Goal: Task Accomplishment & Management: Complete application form

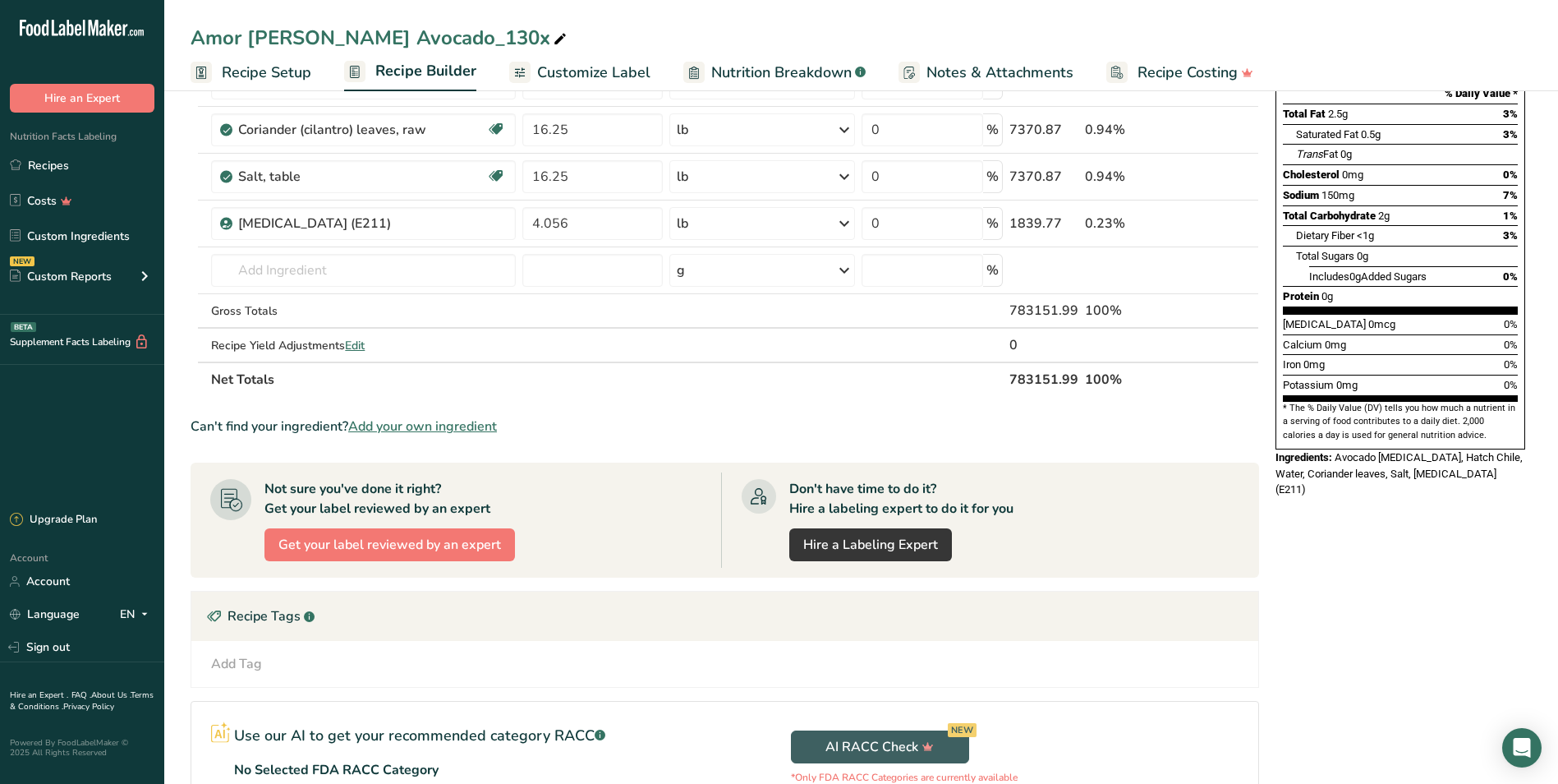
scroll to position [246, 0]
drag, startPoint x: 94, startPoint y: 169, endPoint x: 107, endPoint y: 182, distance: 18.0
click at [94, 169] on link "Recipes" at bounding box center [82, 165] width 164 height 31
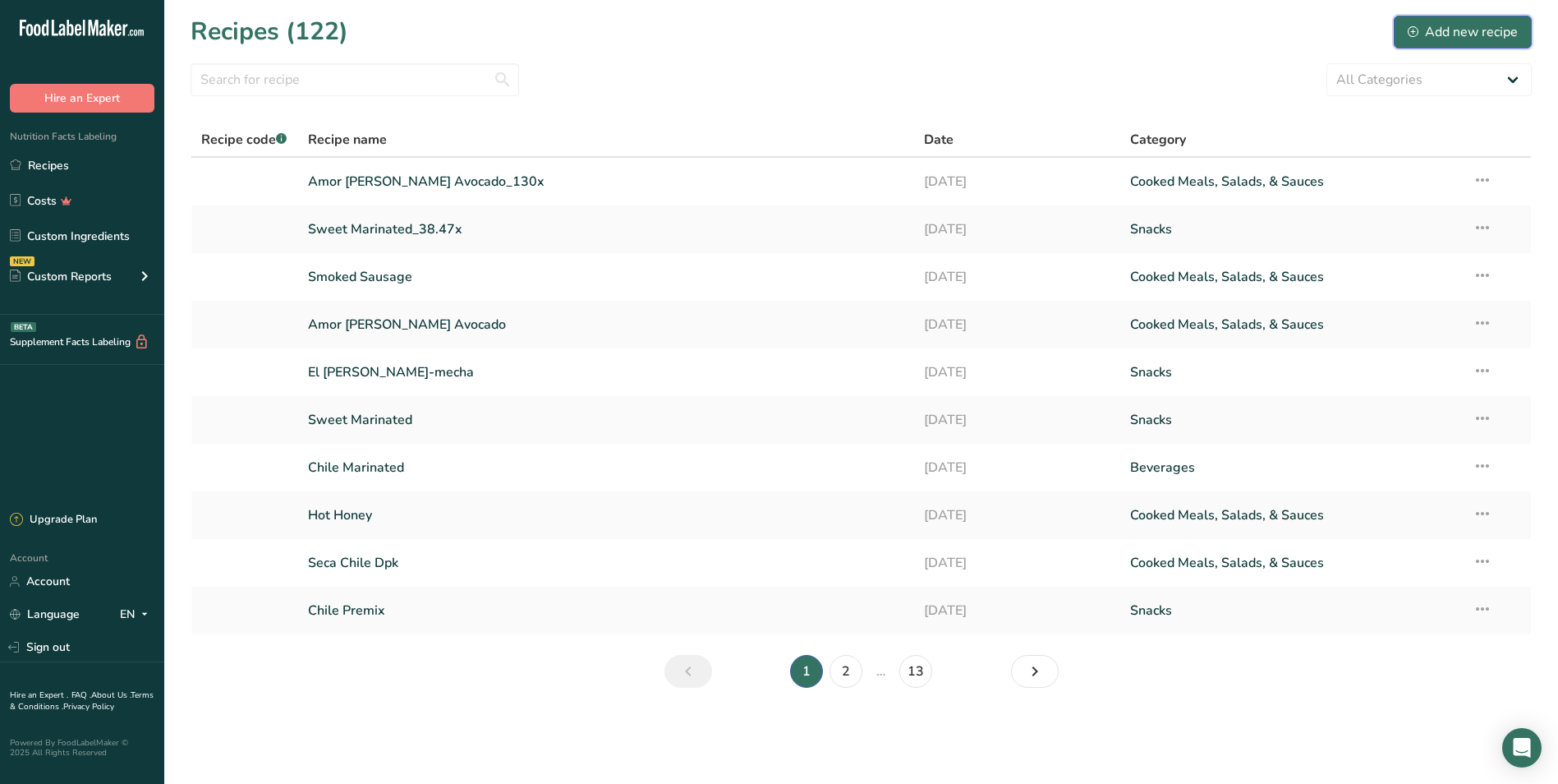
click at [1470, 35] on div "Add new recipe" at bounding box center [1463, 32] width 110 height 20
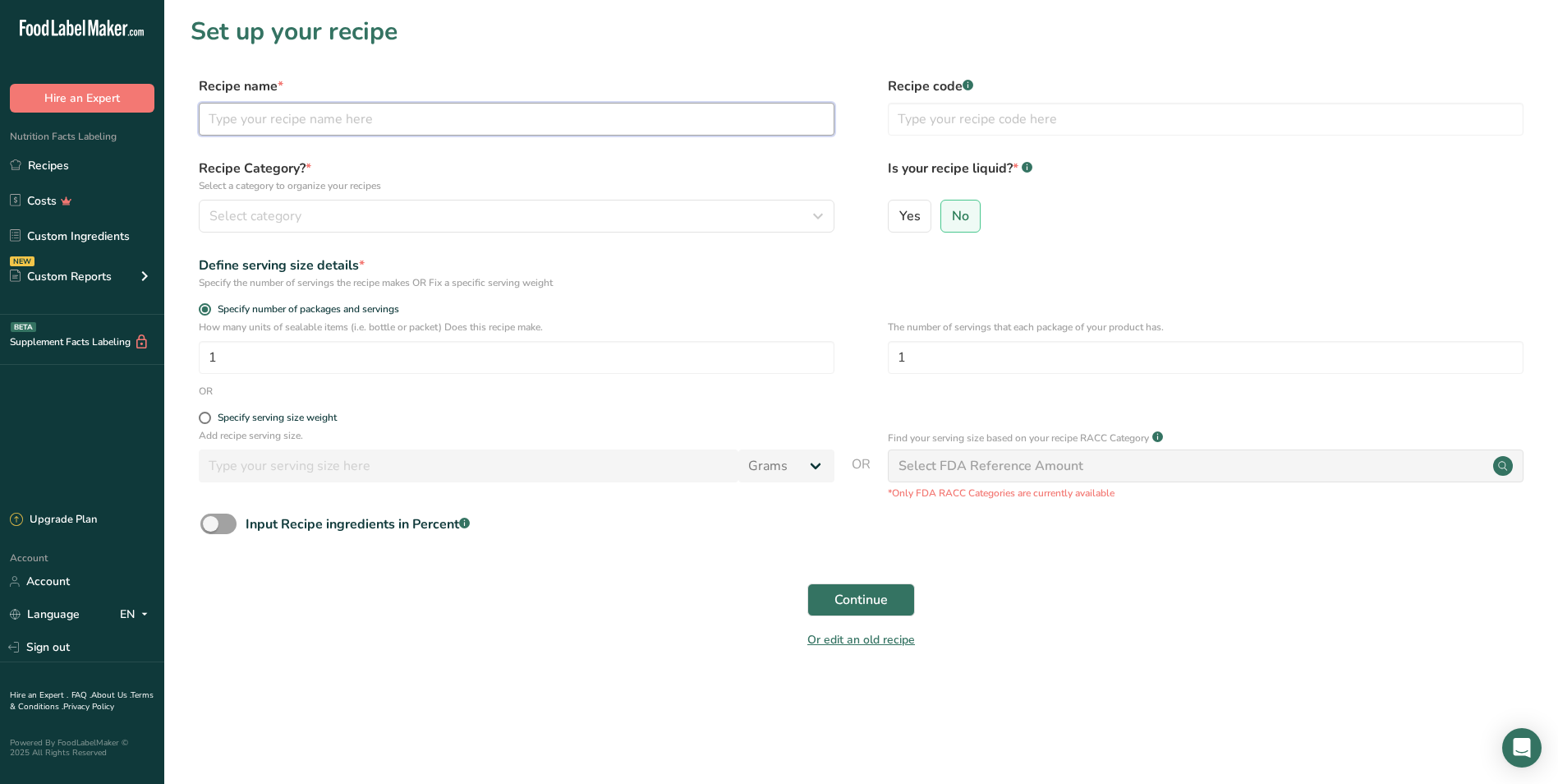
click at [376, 125] on input "text" at bounding box center [517, 119] width 636 height 33
click at [1177, 594] on div "Continue" at bounding box center [861, 599] width 1341 height 53
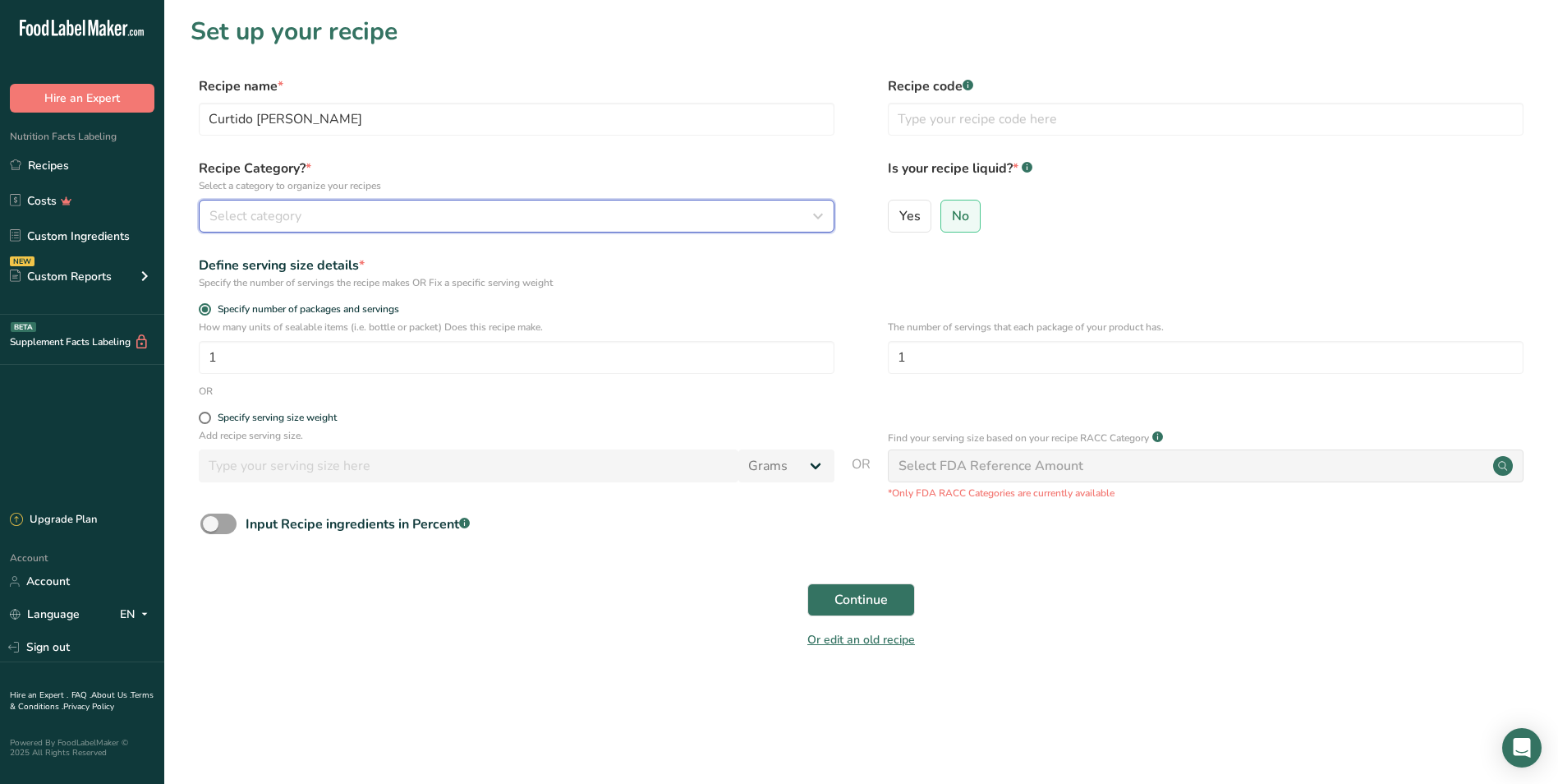
click at [781, 221] on div "Select category" at bounding box center [511, 216] width 605 height 20
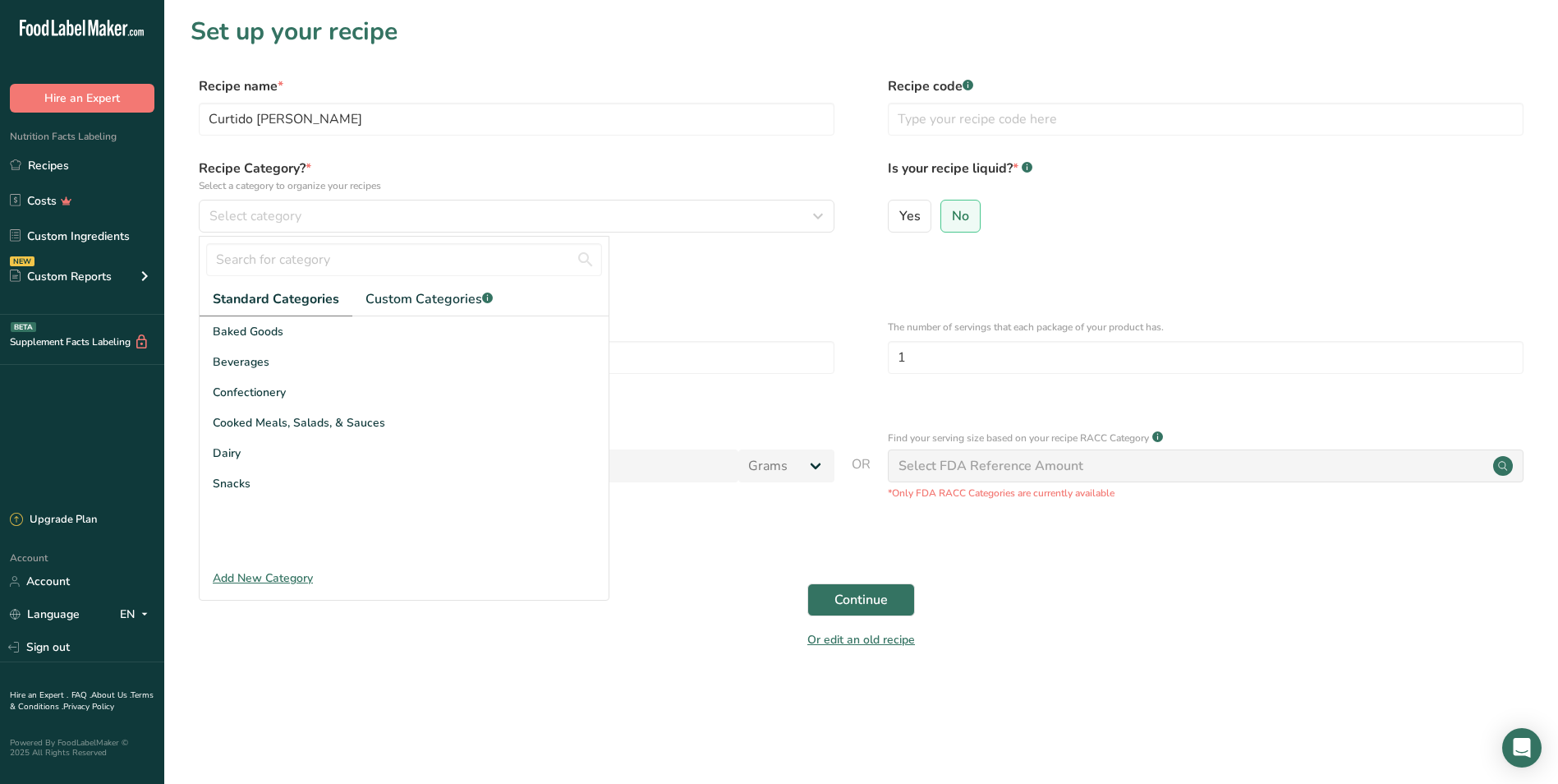
click at [1225, 554] on form "Recipe name * Curtido [PERSON_NAME] Recipe code .a-a{fill:#347362;}.b-a{fill:#f…" at bounding box center [861, 367] width 1341 height 582
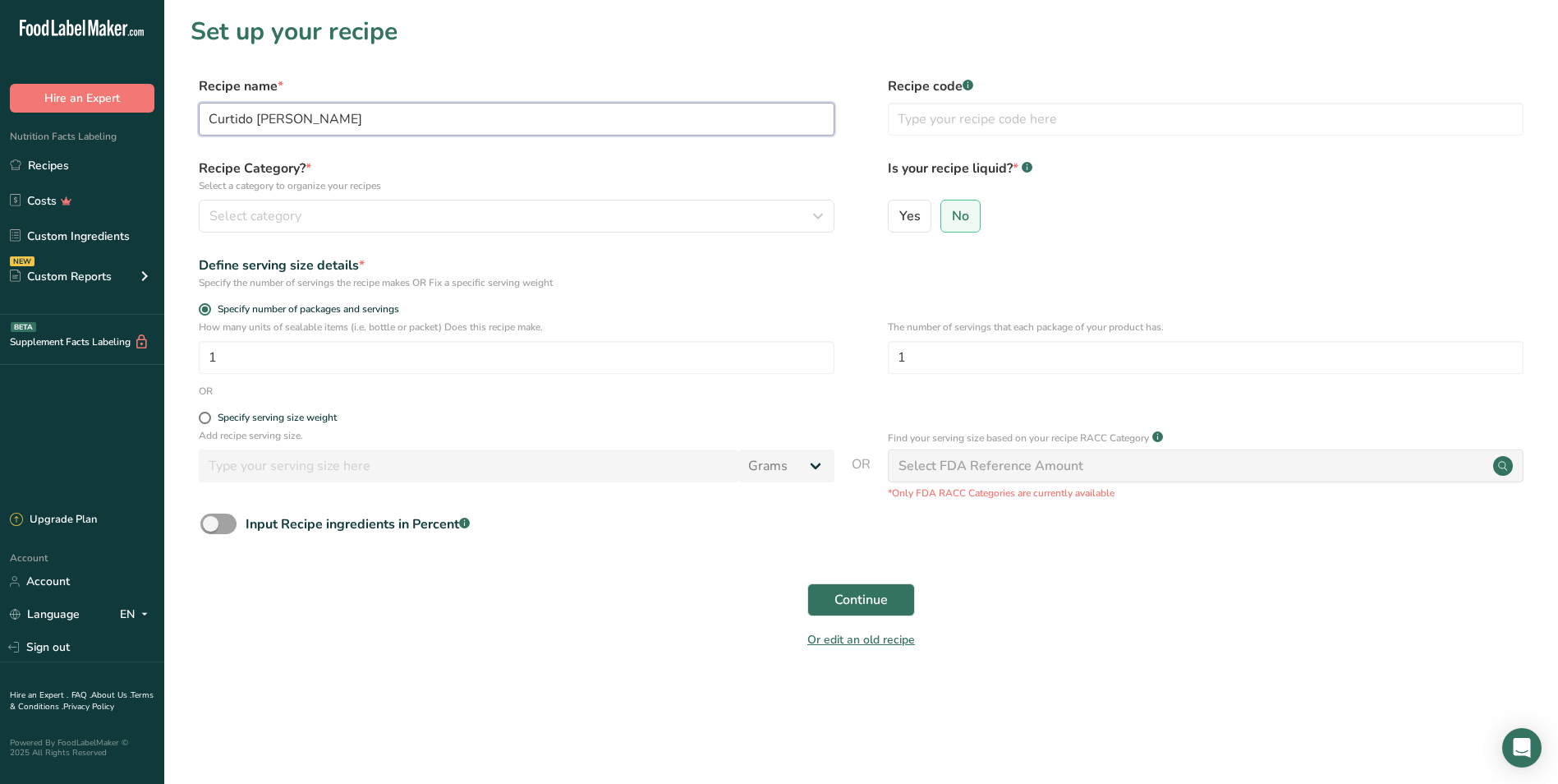
click at [416, 105] on input "Curtido [PERSON_NAME]" at bounding box center [517, 119] width 636 height 33
type input "Curtido"
click at [803, 589] on div "Continue" at bounding box center [861, 599] width 1341 height 53
click at [855, 594] on span "Continue" at bounding box center [861, 600] width 53 height 20
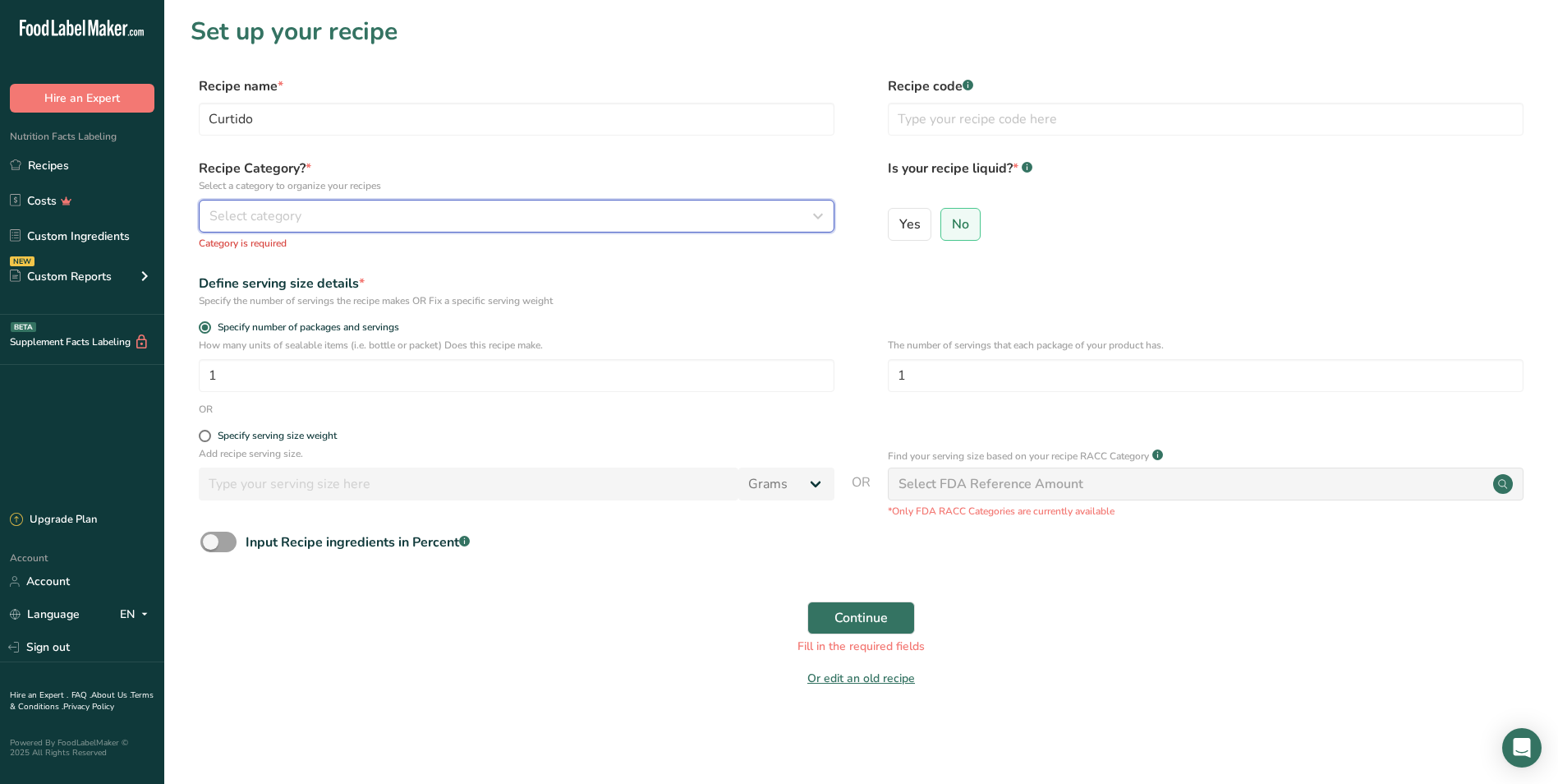
click at [660, 227] on button "Select category" at bounding box center [517, 216] width 636 height 33
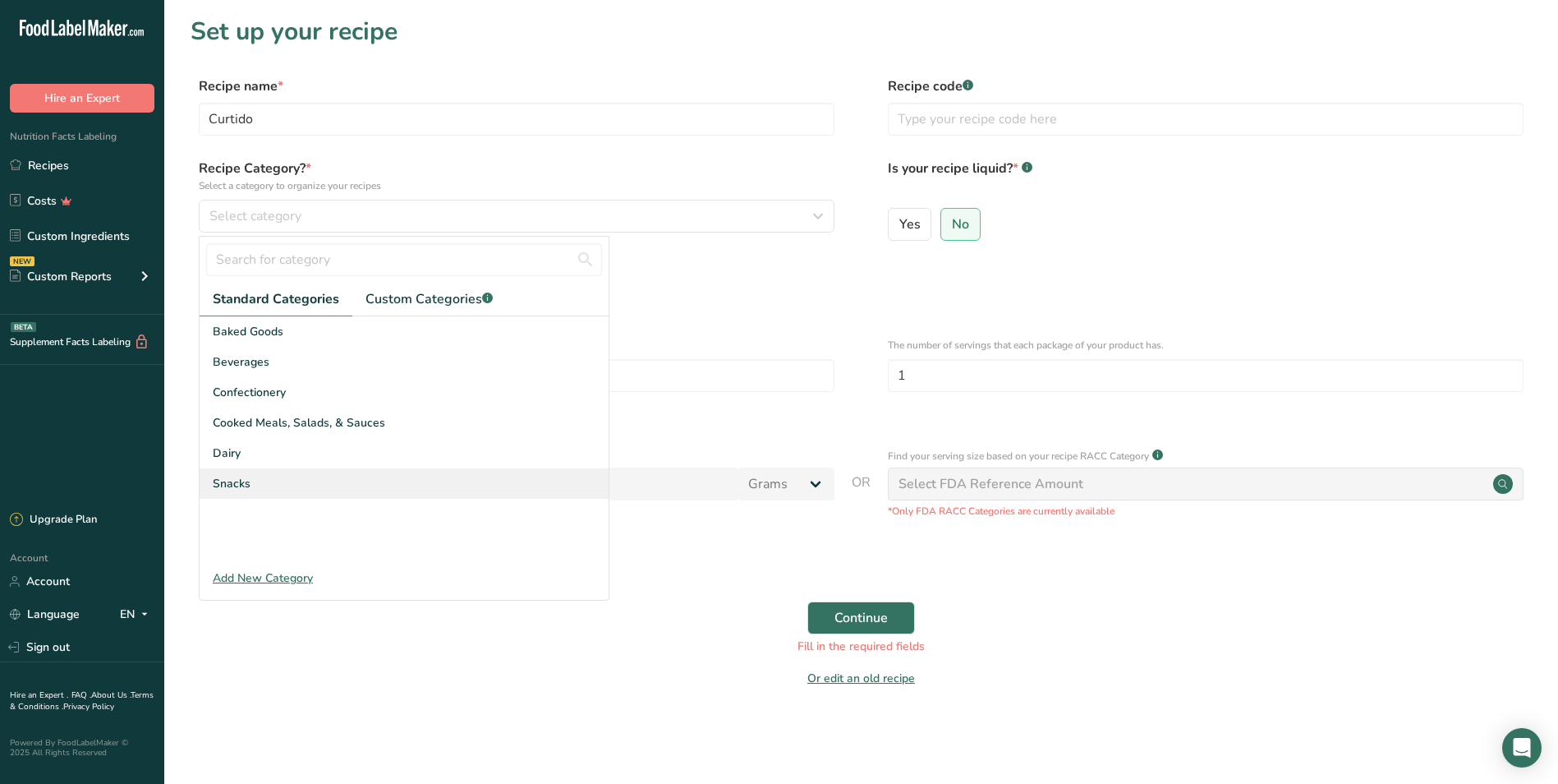
click at [336, 483] on div "Snacks" at bounding box center [404, 483] width 409 height 30
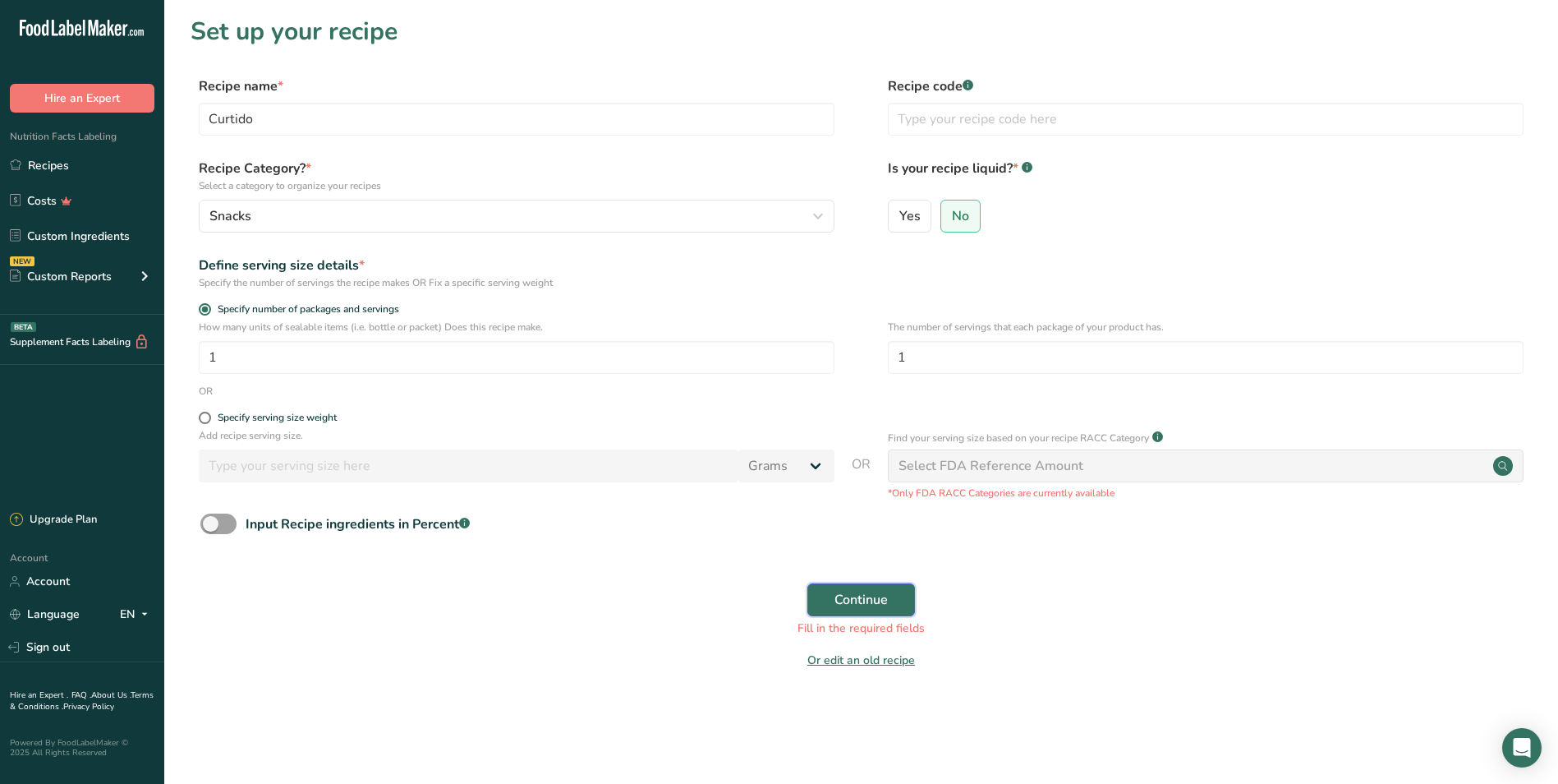
click at [882, 604] on span "Continue" at bounding box center [861, 600] width 53 height 20
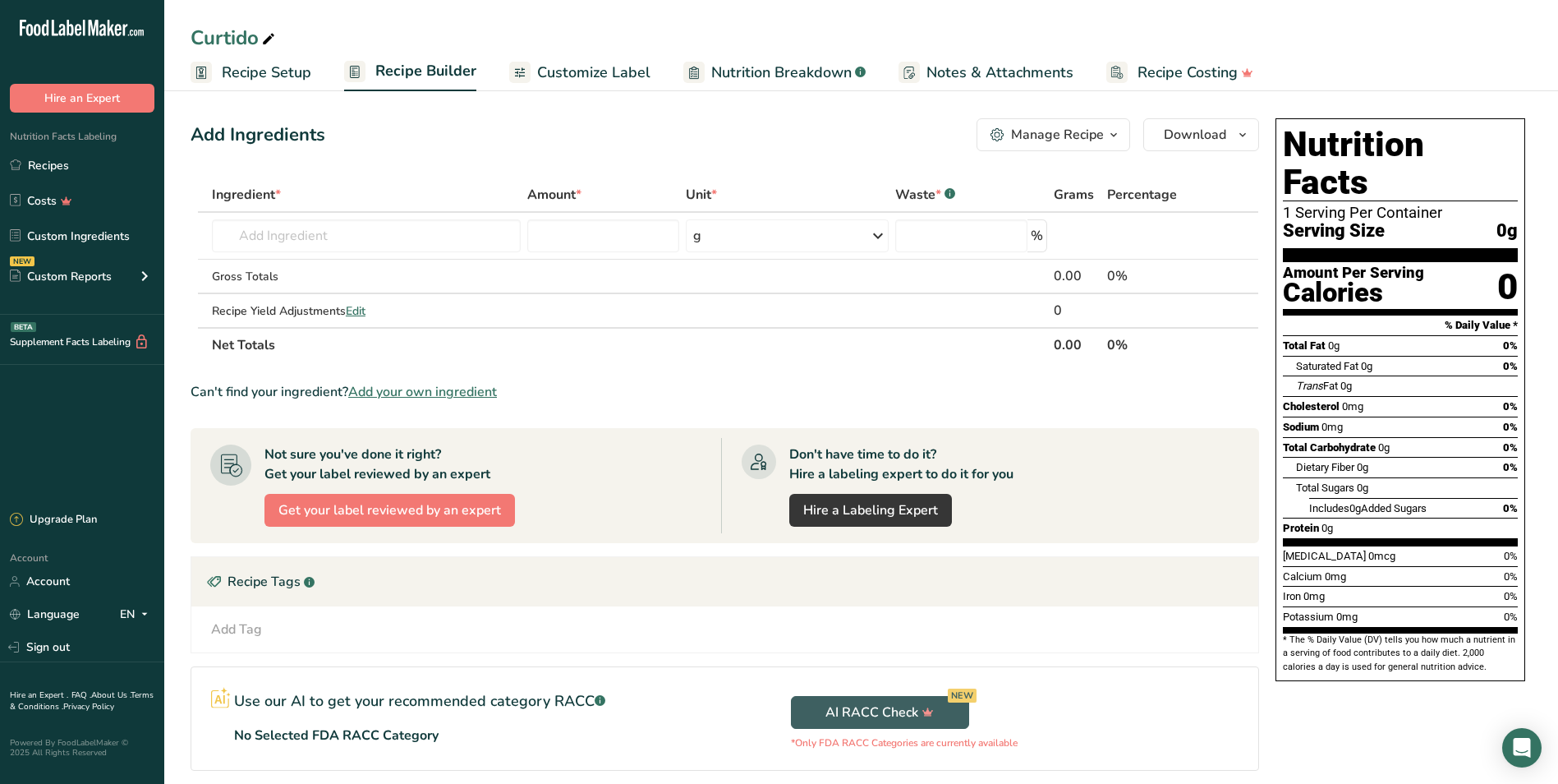
click at [1253, 496] on section "Not sure you've done it right? Get your label reviewed by an expert Get your la…" at bounding box center [725, 485] width 1069 height 115
click at [290, 239] on input "text" at bounding box center [366, 235] width 309 height 33
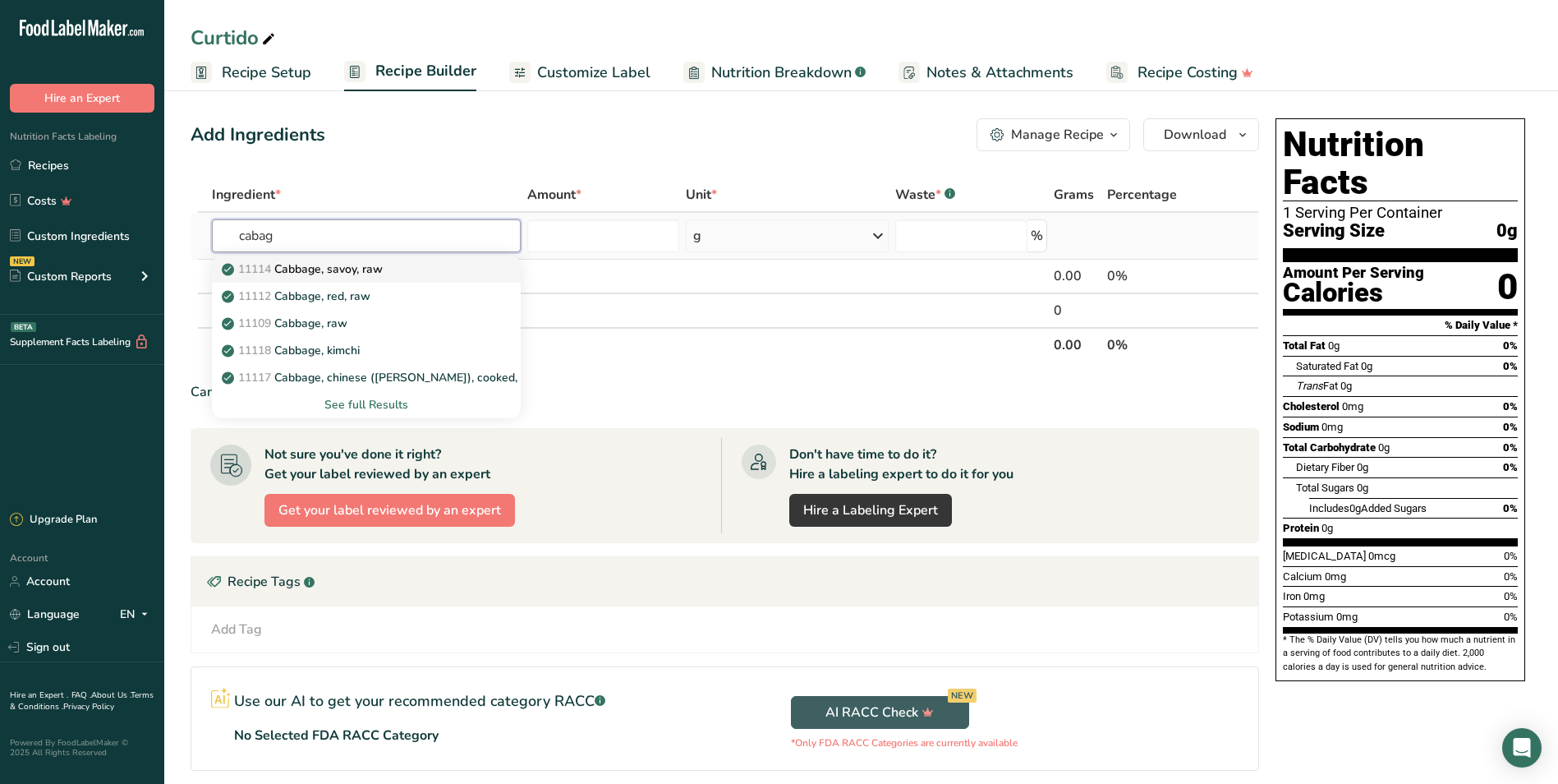
type input "cabag"
click at [353, 277] on p "11114 Cabbage, savoy, raw" at bounding box center [304, 268] width 158 height 17
type input "Cabbage, savoy, raw"
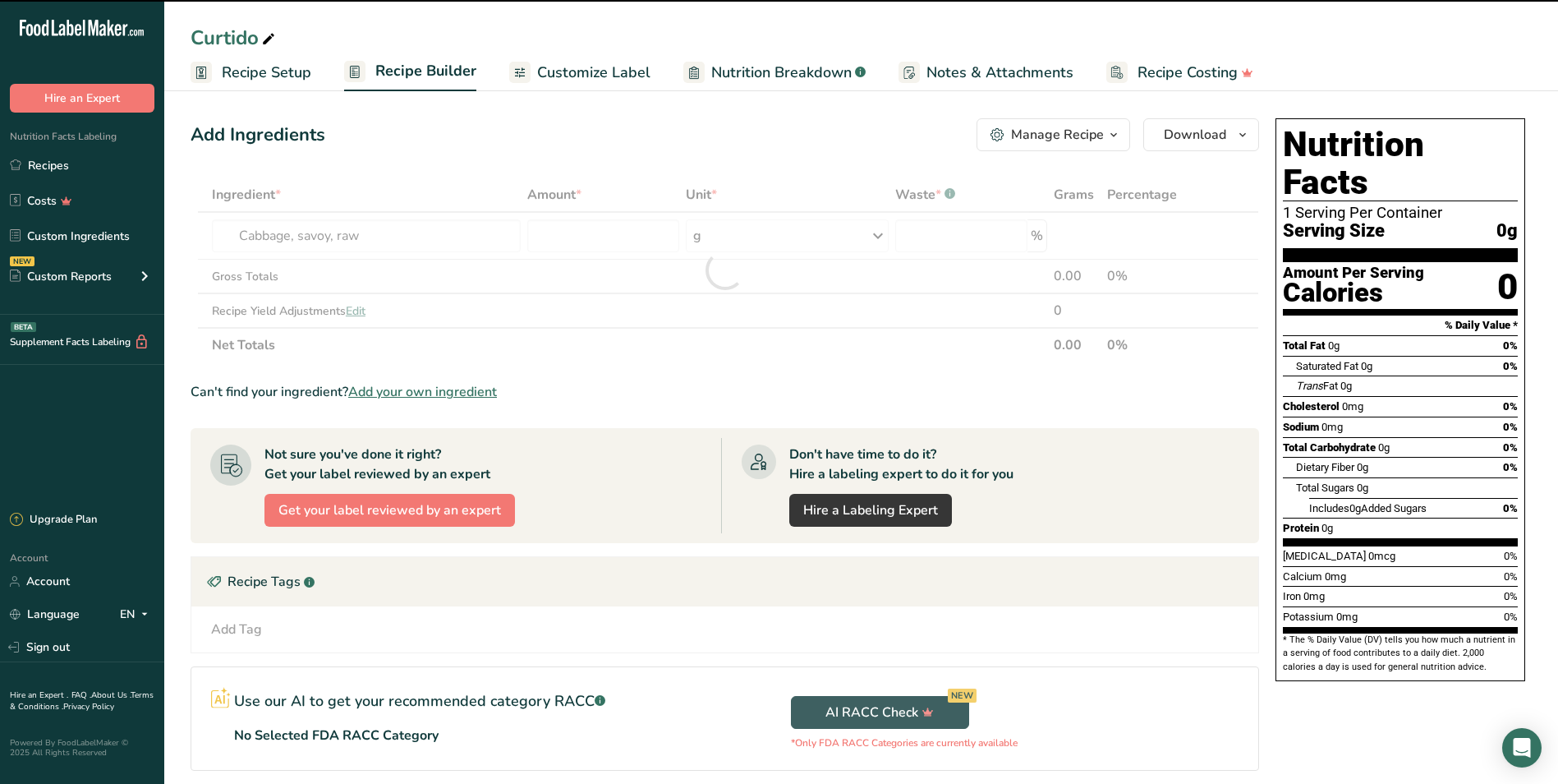
type input "0"
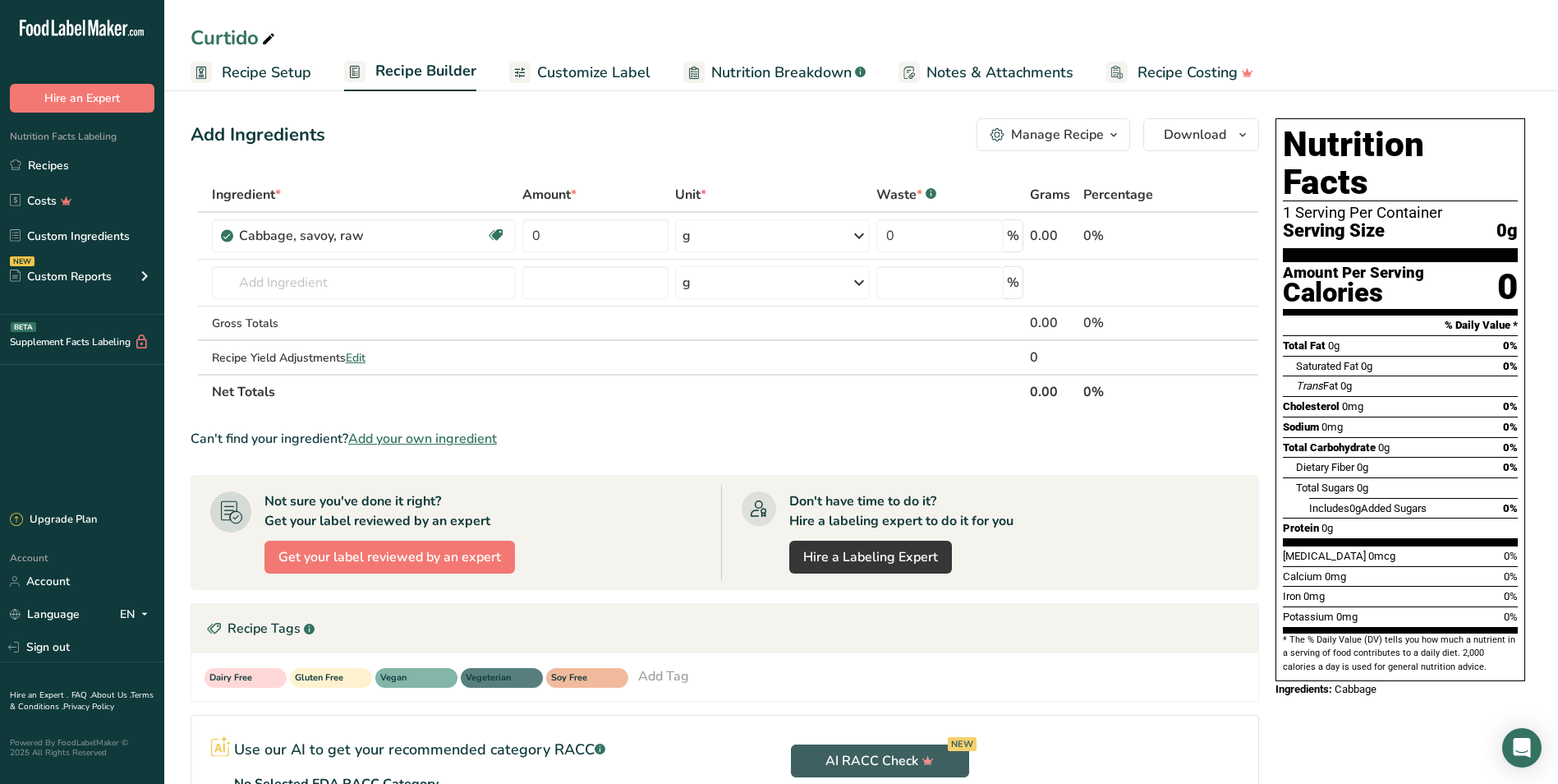
click at [1179, 698] on div "Dairy Free Gluten Free Vegan Vegeterian Soy Free Add Tag Standard Tags Custom T…" at bounding box center [724, 677] width 1067 height 48
click at [669, 758] on div "Use our AI to get your recommended category RACC .a-a{fill:#347362;}.b-a{fill:#…" at bounding box center [458, 764] width 534 height 98
click at [399, 288] on input "text" at bounding box center [364, 282] width 304 height 33
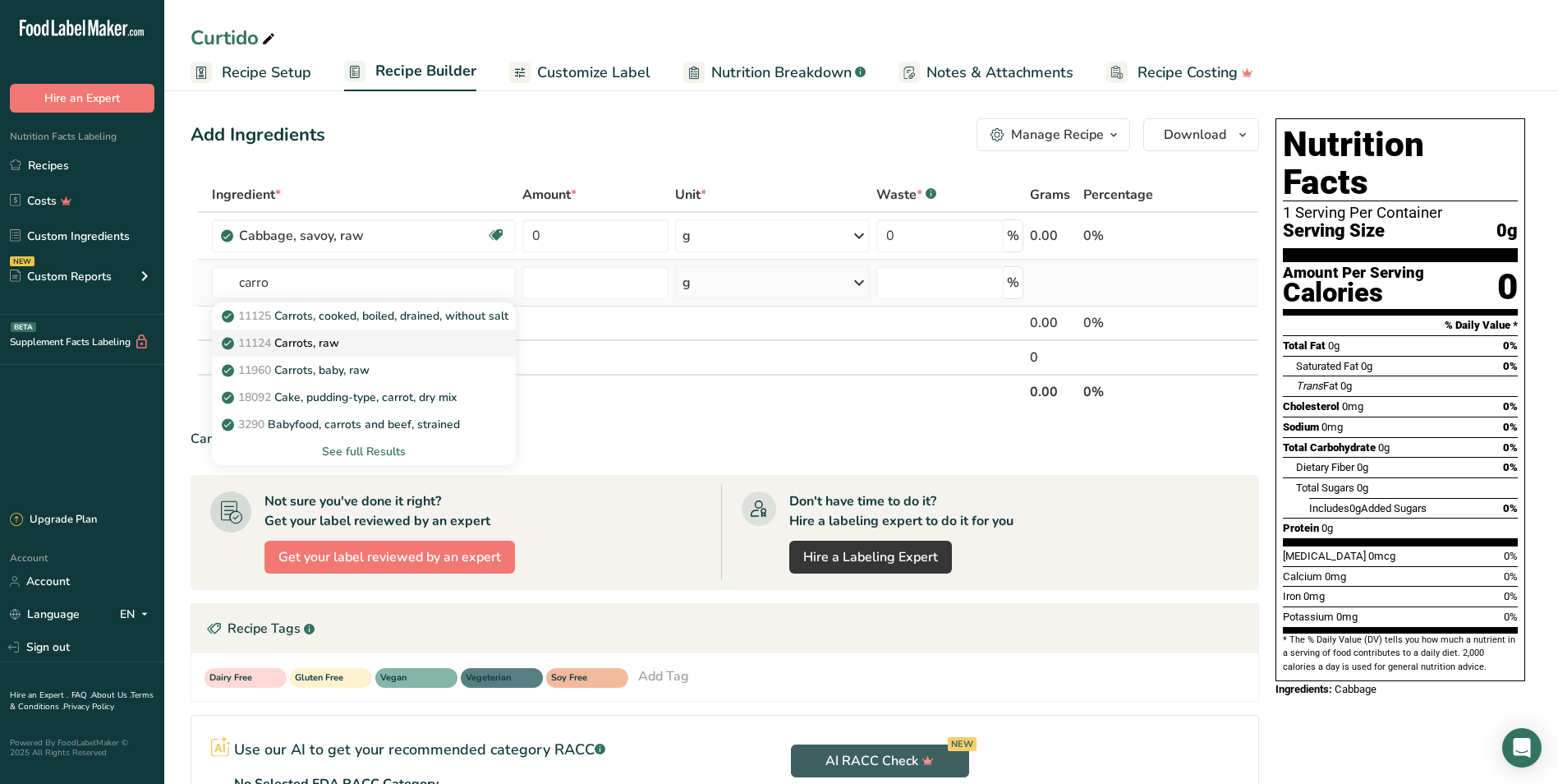
click at [336, 352] on link "11124 [GEOGRAPHIC_DATA], raw" at bounding box center [364, 342] width 304 height 27
type input "Carrots, raw"
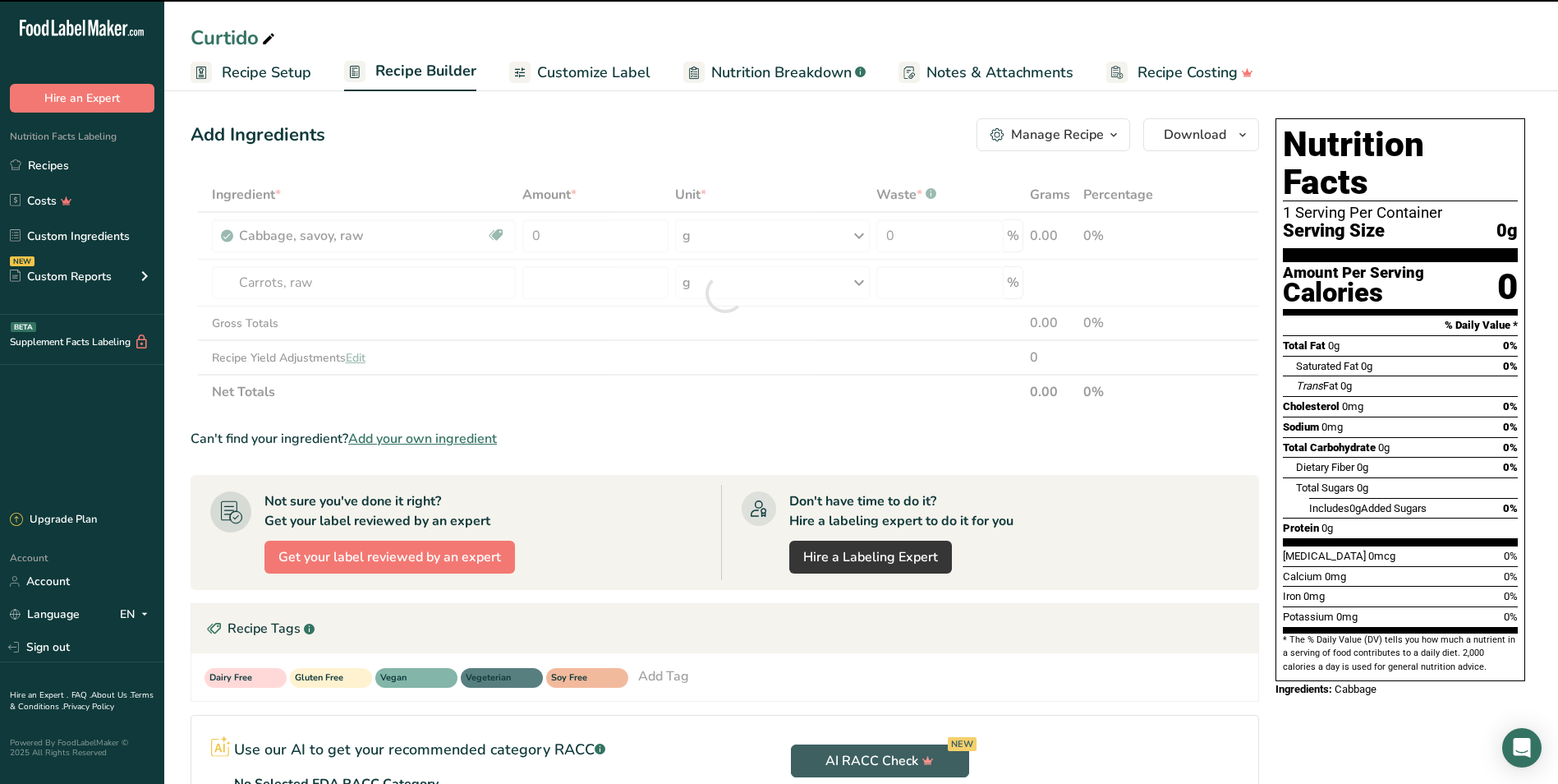
type input "0"
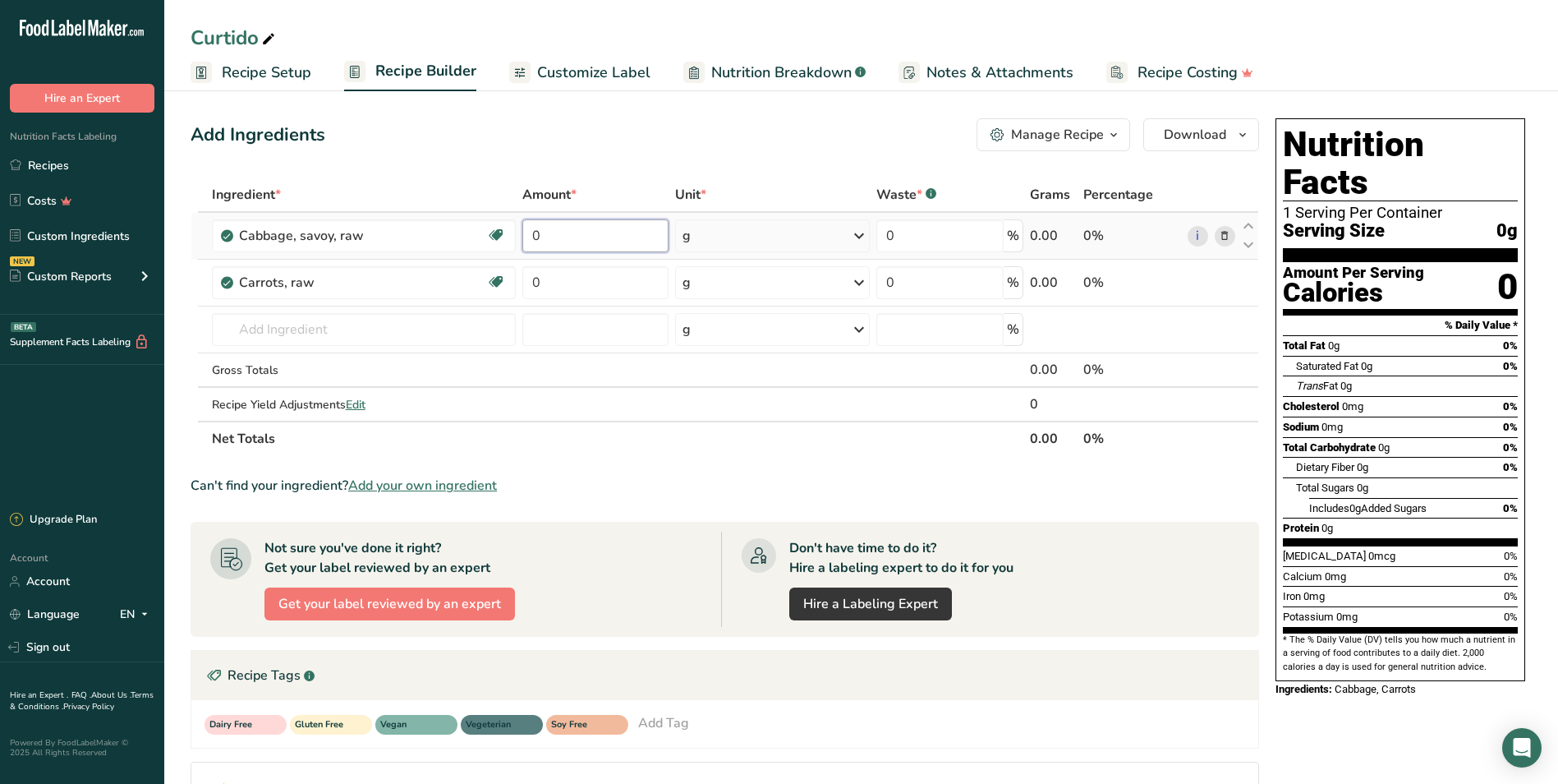
click at [591, 239] on input "0" at bounding box center [595, 235] width 146 height 33
type input "1030"
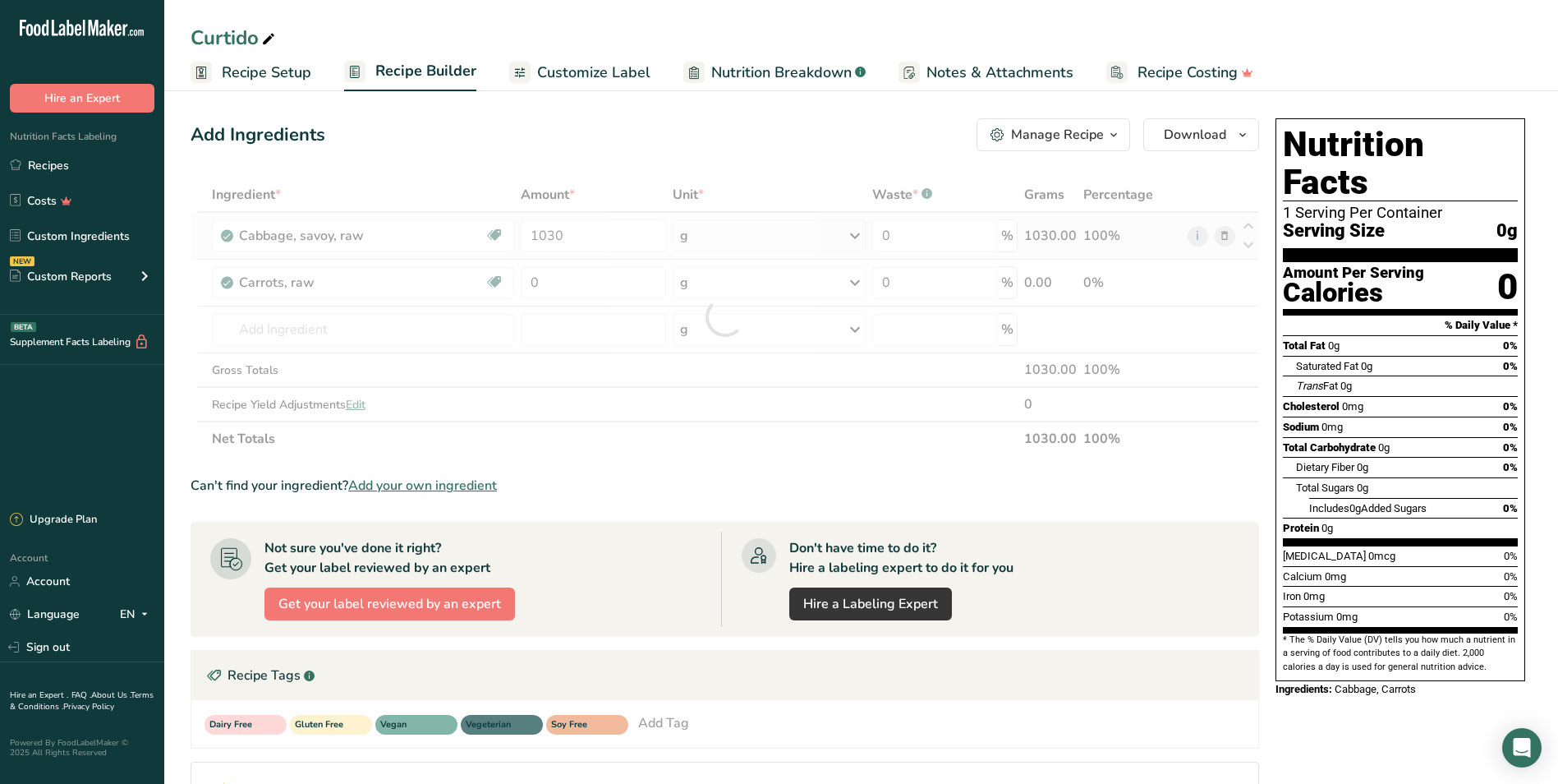
click at [831, 249] on div "Ingredient * Amount * Unit * Waste * .a-a{fill:#347362;}.b-a{fill:#fff;} Grams …" at bounding box center [725, 316] width 1069 height 278
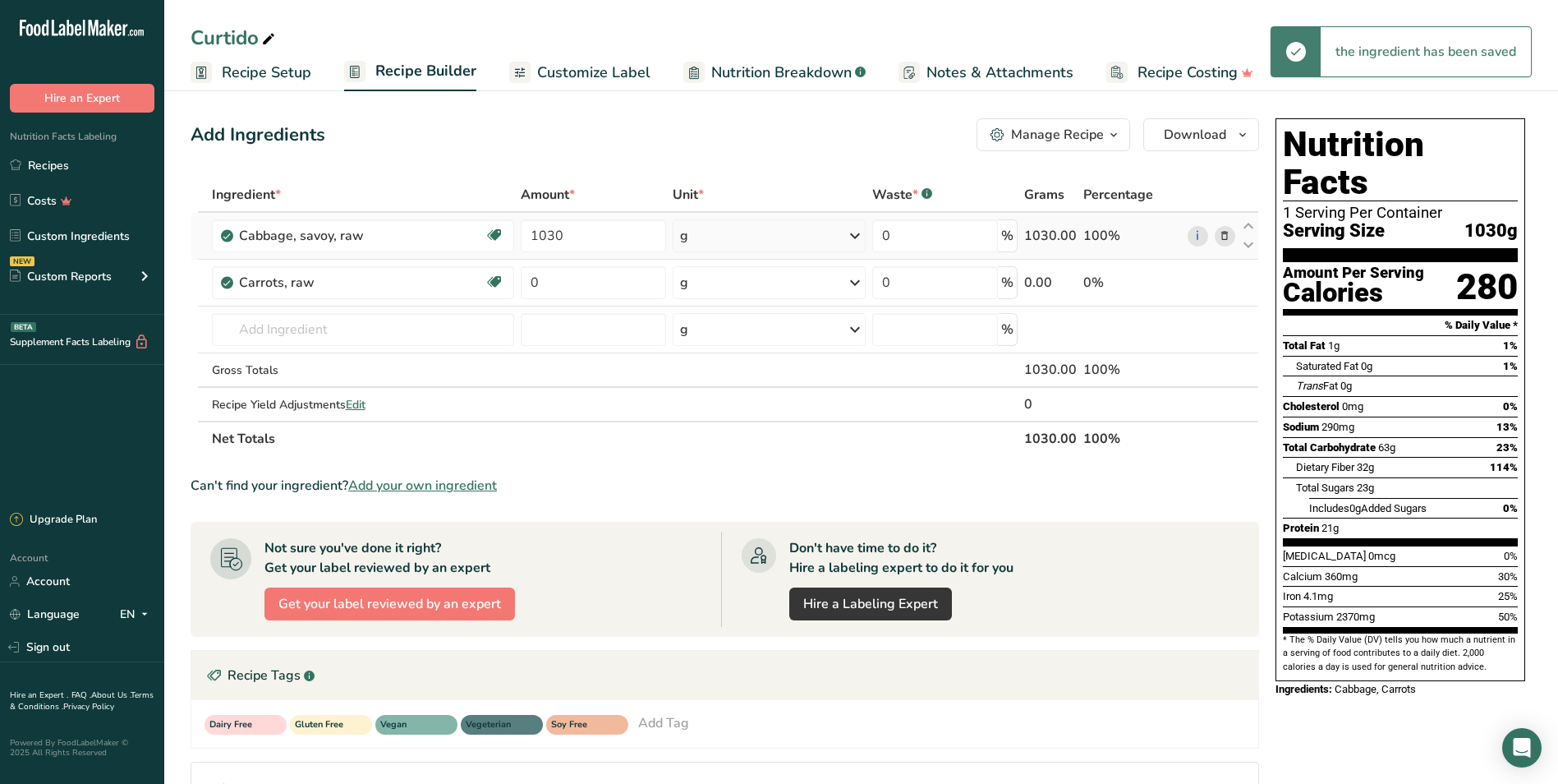
click at [831, 243] on div "g" at bounding box center [769, 235] width 193 height 33
click at [746, 410] on div "See more" at bounding box center [752, 415] width 138 height 17
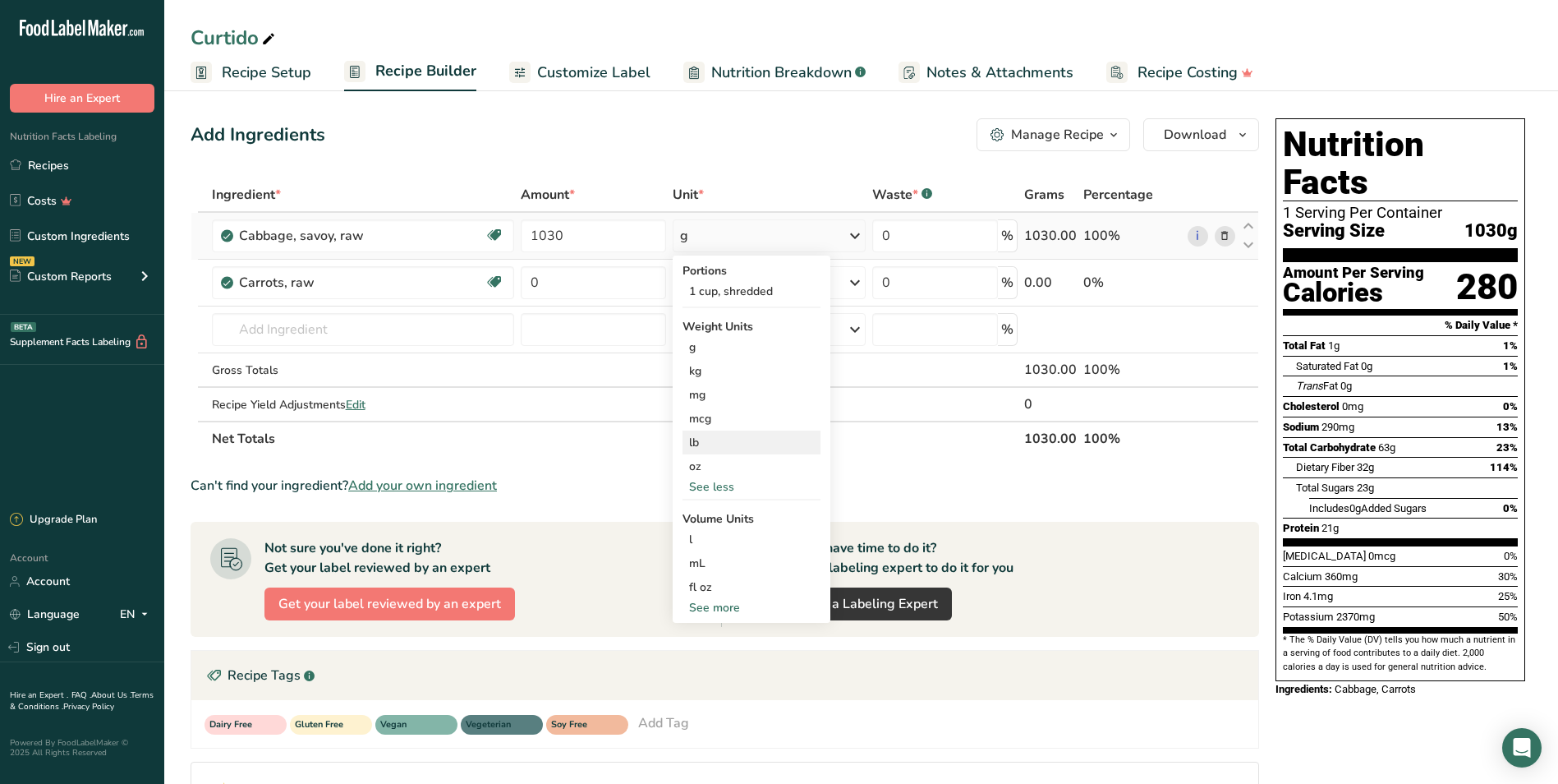
click at [725, 441] on div "lb" at bounding box center [752, 442] width 138 height 24
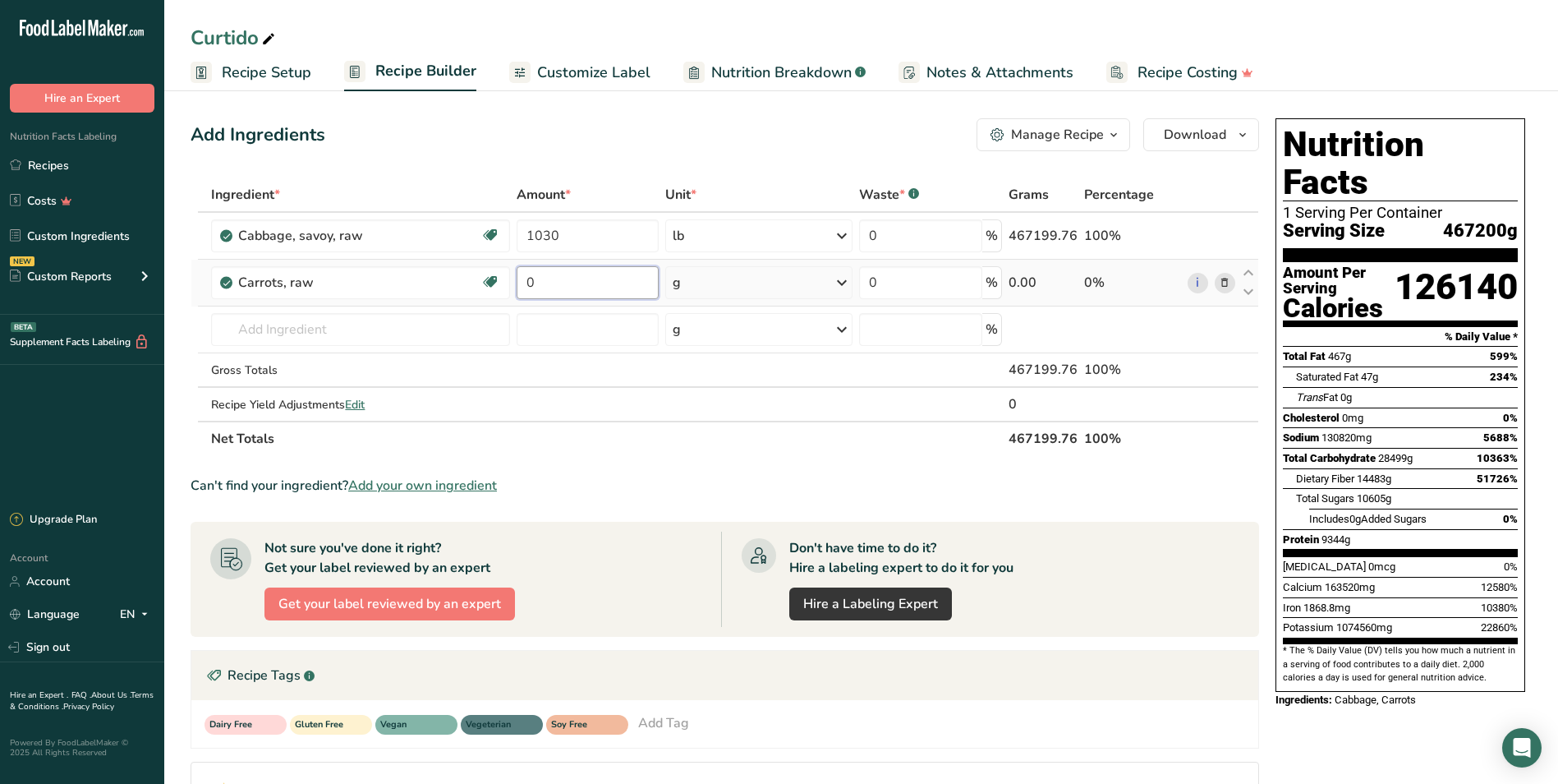
click at [559, 276] on input "0" at bounding box center [588, 282] width 142 height 33
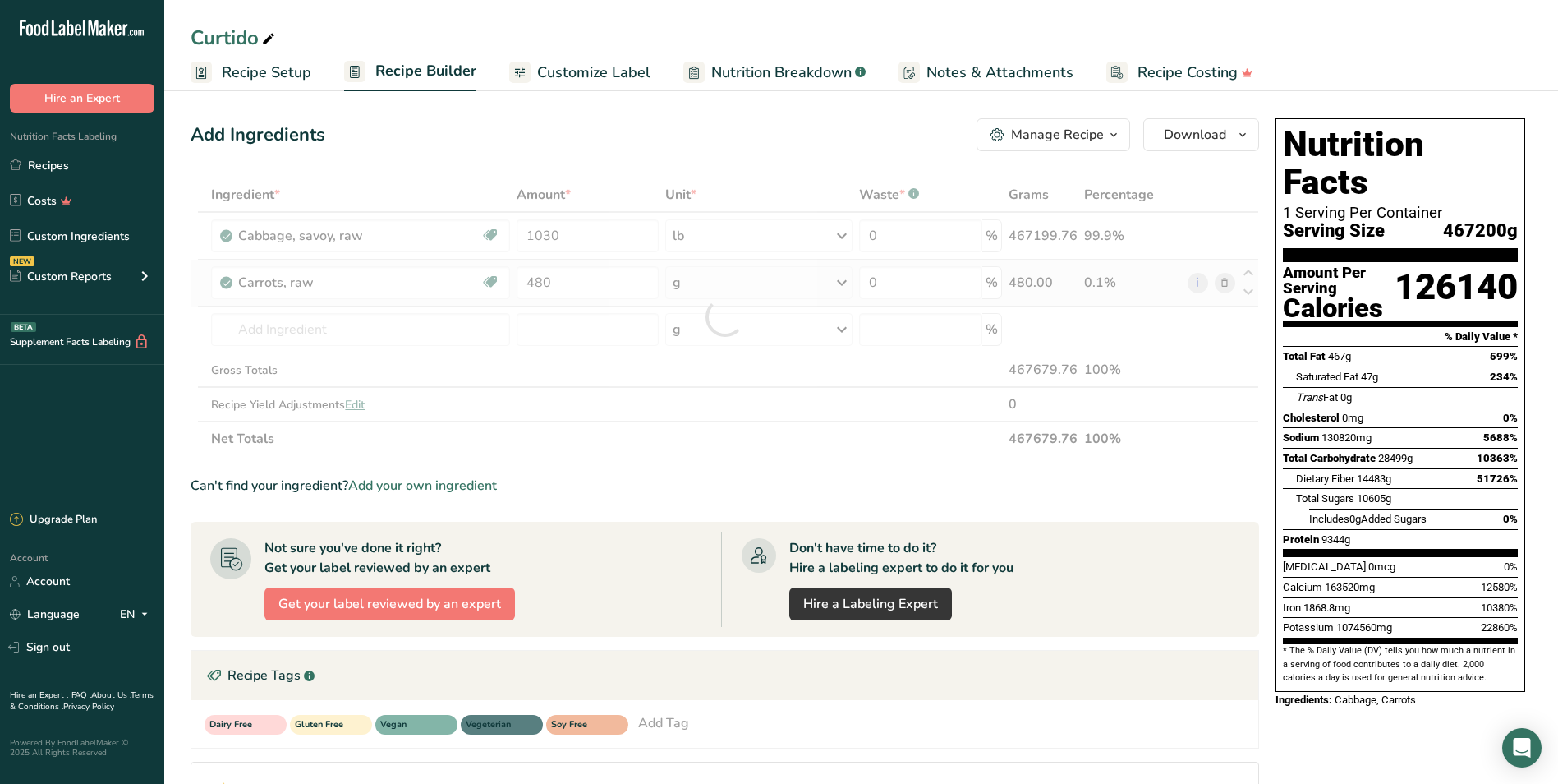
click at [747, 279] on div "Ingredient * Amount * Unit * Waste * .a-a{fill:#347362;}.b-a{fill:#fff;} Grams …" at bounding box center [725, 316] width 1069 height 278
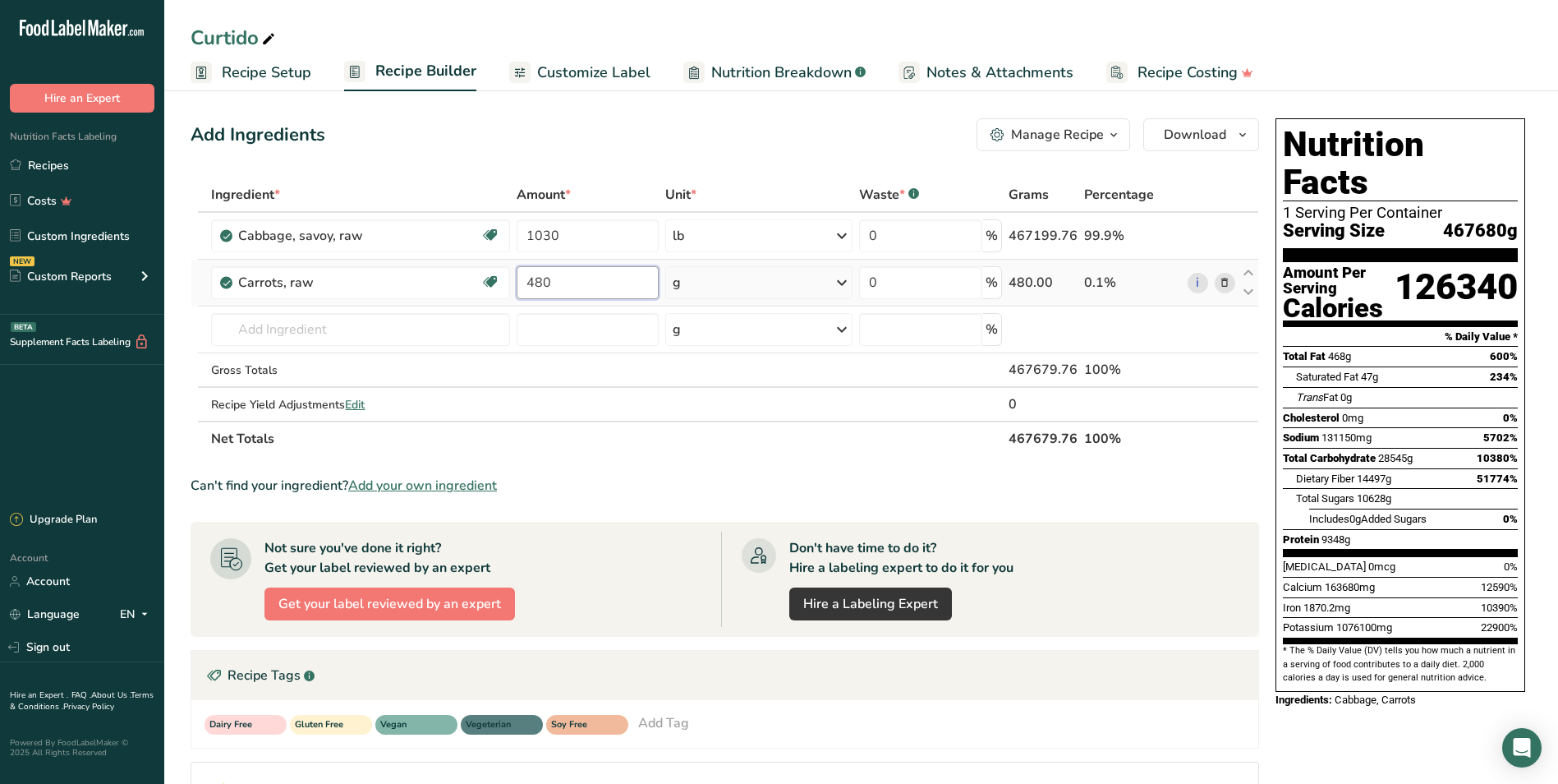
click at [576, 283] on input "480" at bounding box center [588, 282] width 142 height 33
type input "80"
click at [807, 289] on div "Ingredient * Amount * Unit * Waste * .a-a{fill:#347362;}.b-a{fill:#fff;} Grams …" at bounding box center [725, 316] width 1069 height 278
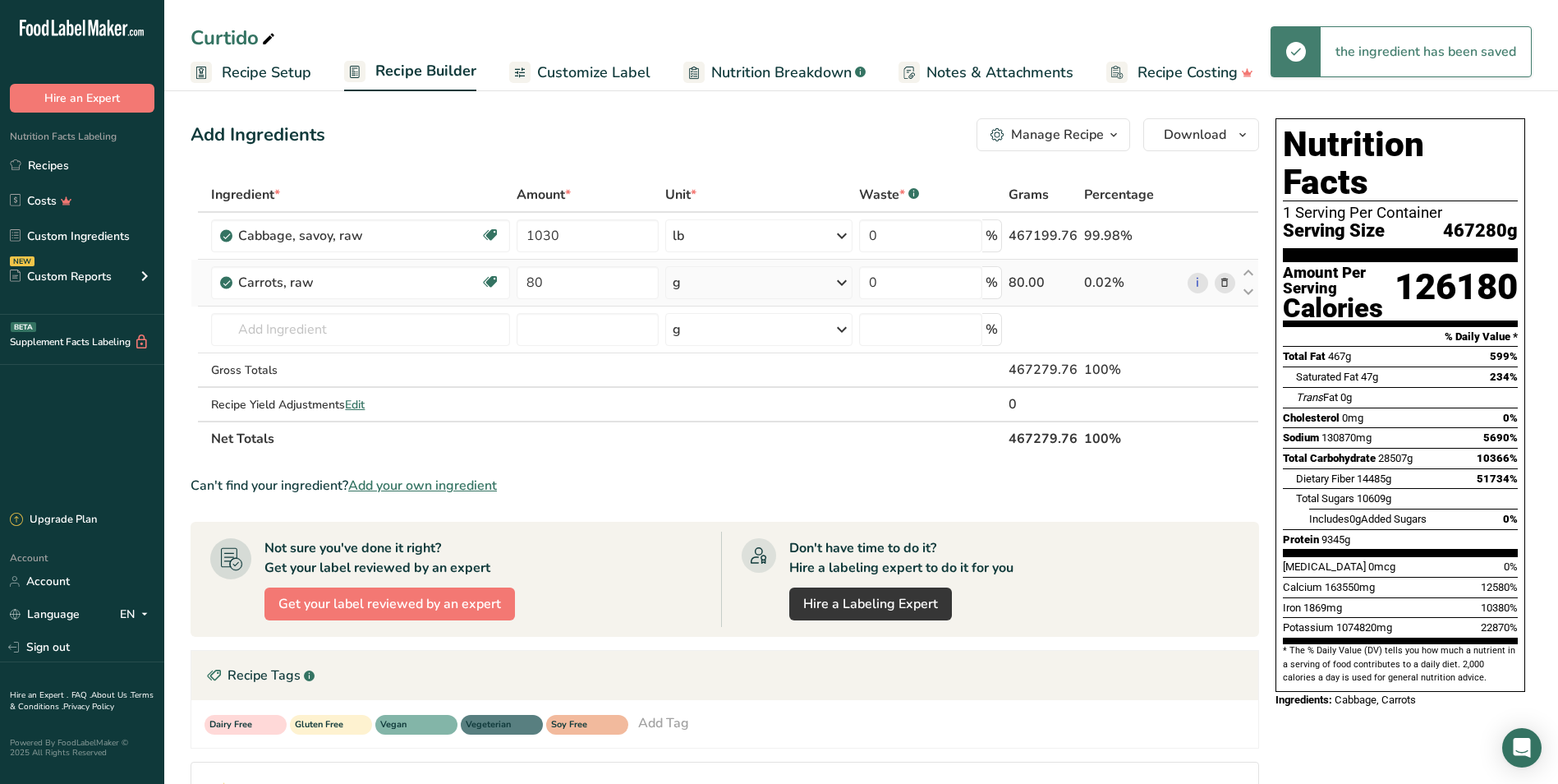
click at [805, 282] on div "g" at bounding box center [759, 282] width 188 height 33
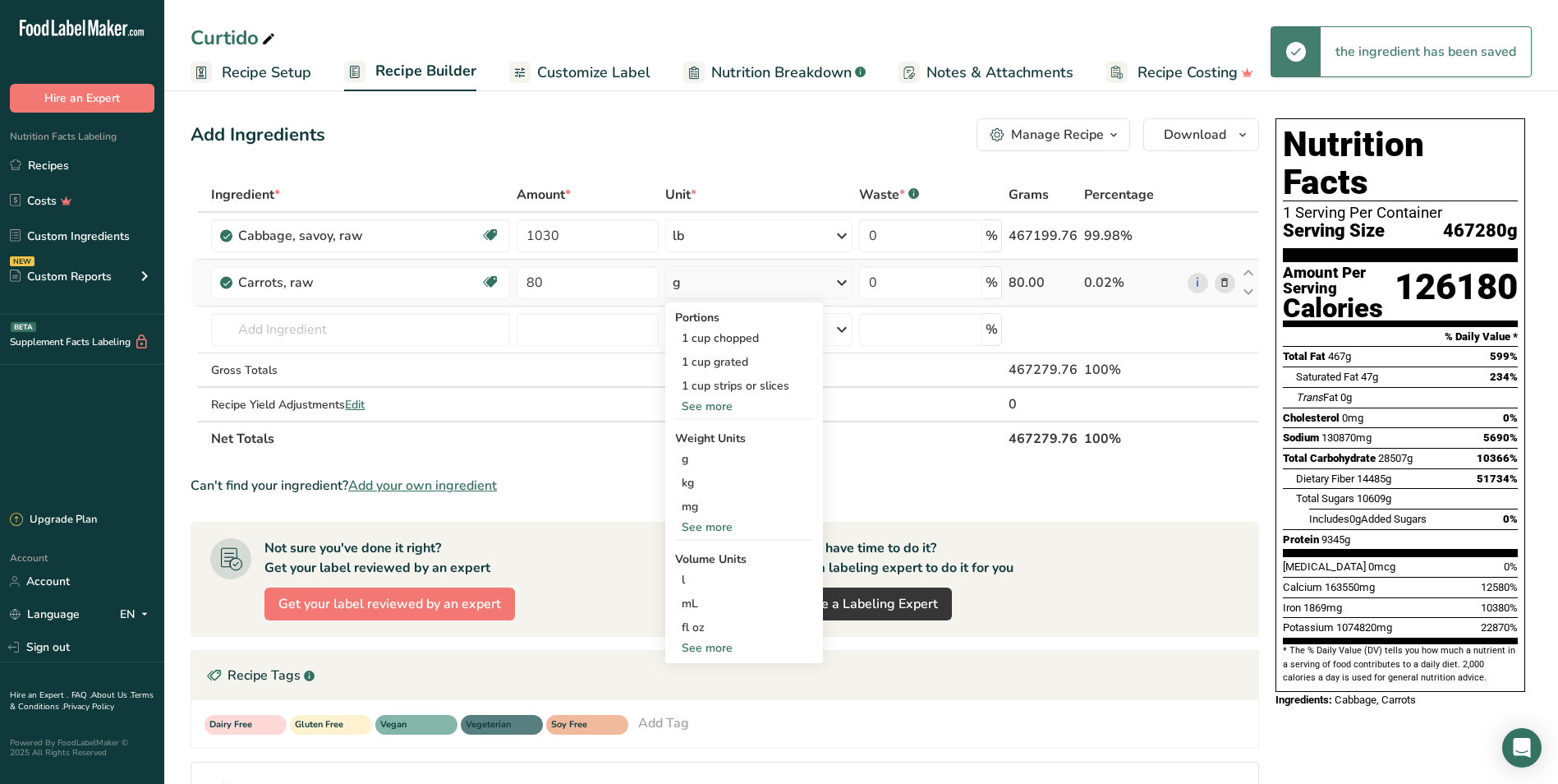
click at [720, 524] on div "See more" at bounding box center [744, 526] width 138 height 17
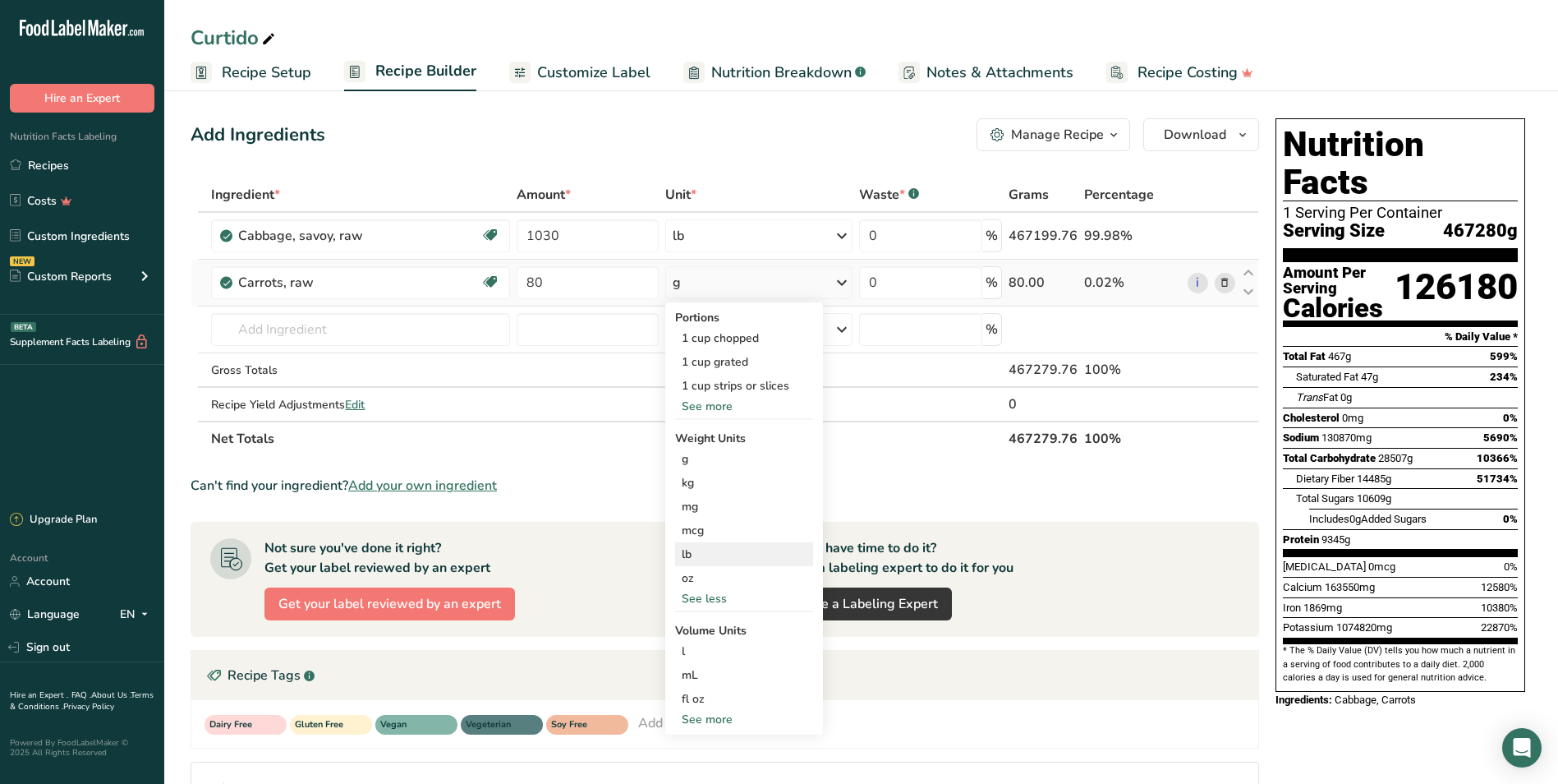
click at [720, 547] on div "lb" at bounding box center [744, 554] width 138 height 24
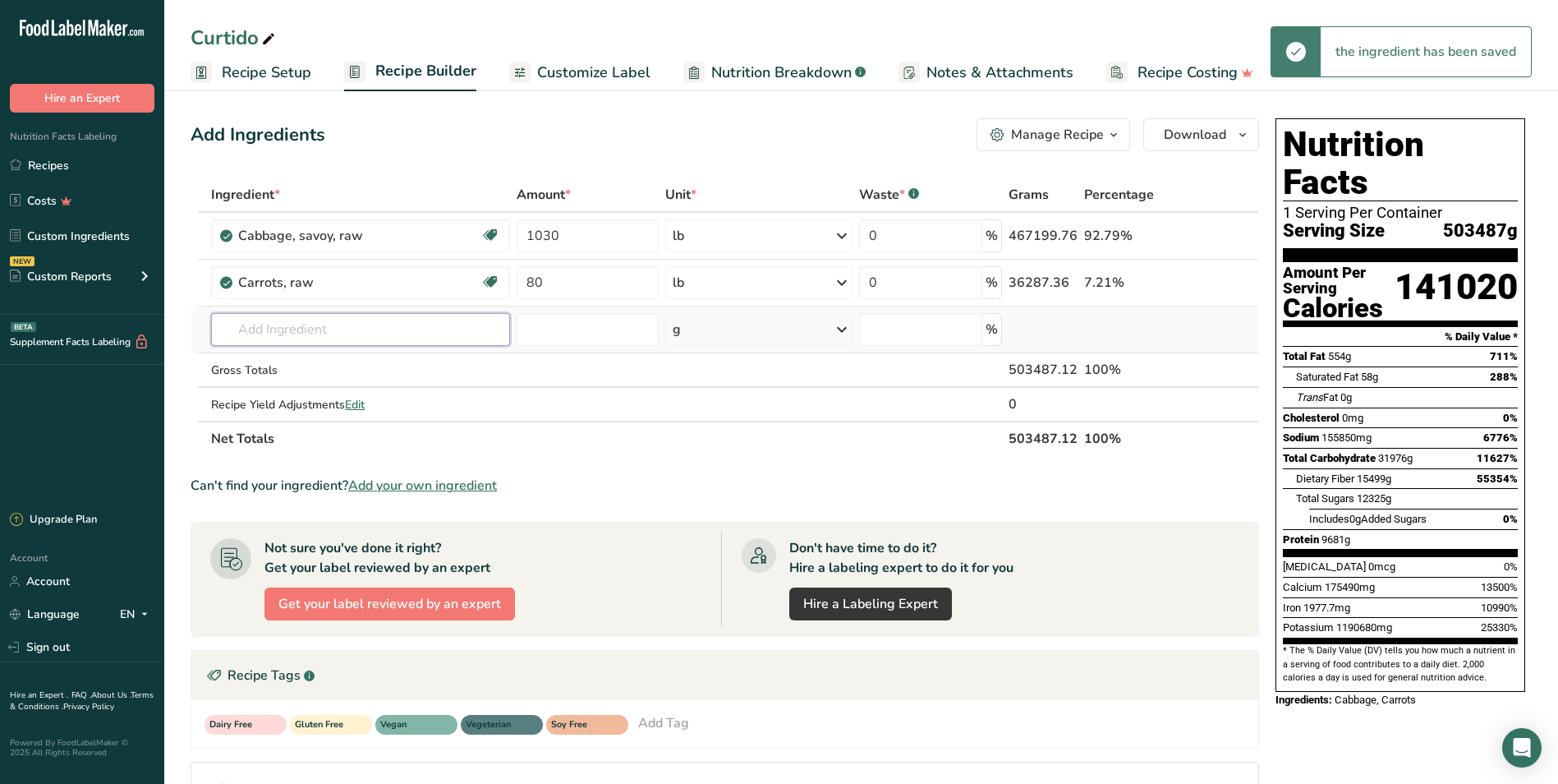
click at [330, 327] on input "text" at bounding box center [360, 329] width 298 height 33
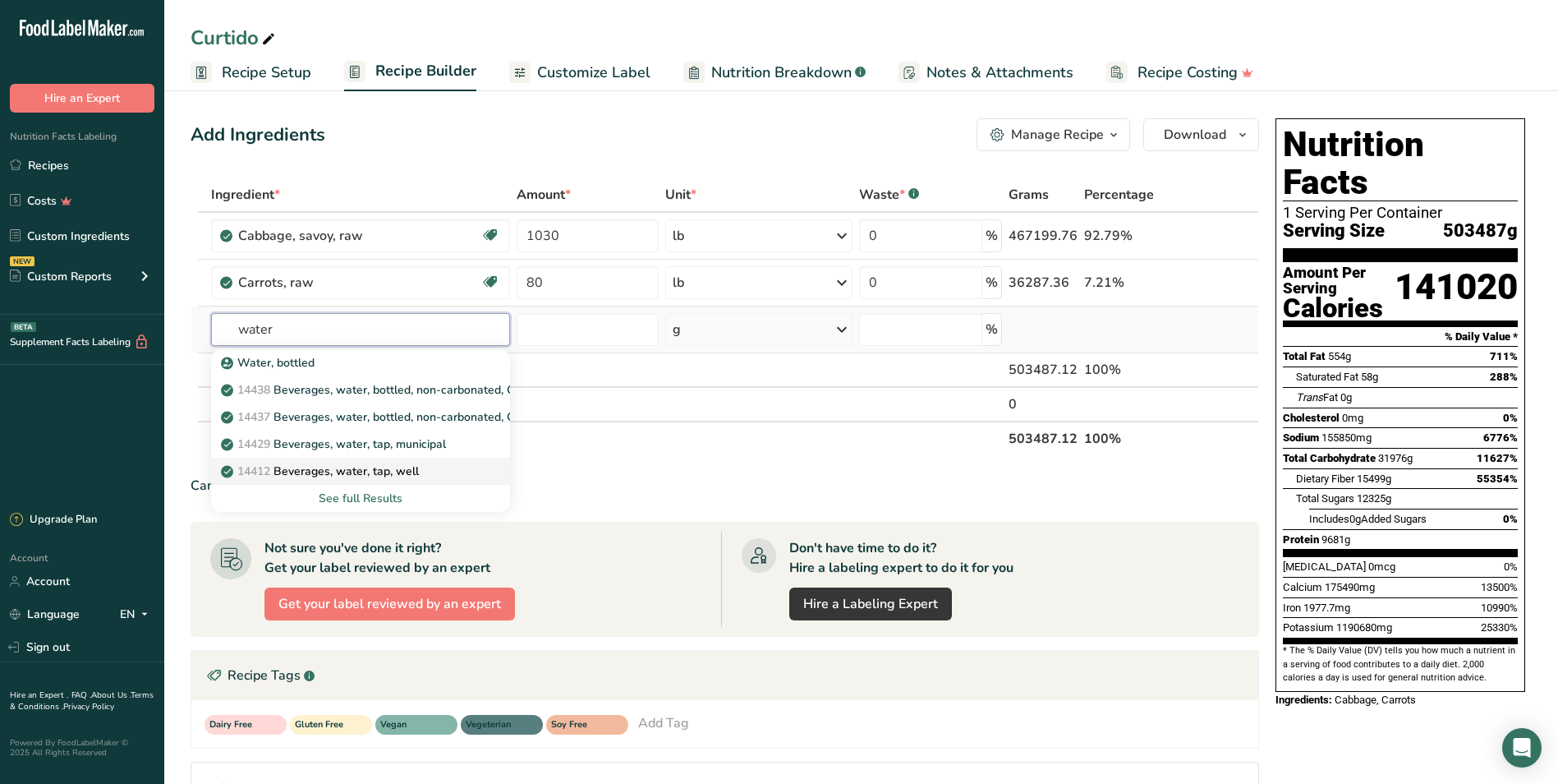
type input "water"
click at [426, 466] on div "14412 [GEOGRAPHIC_DATA], water, tap, well" at bounding box center [347, 470] width 246 height 17
type input "Beverages, water, tap, well"
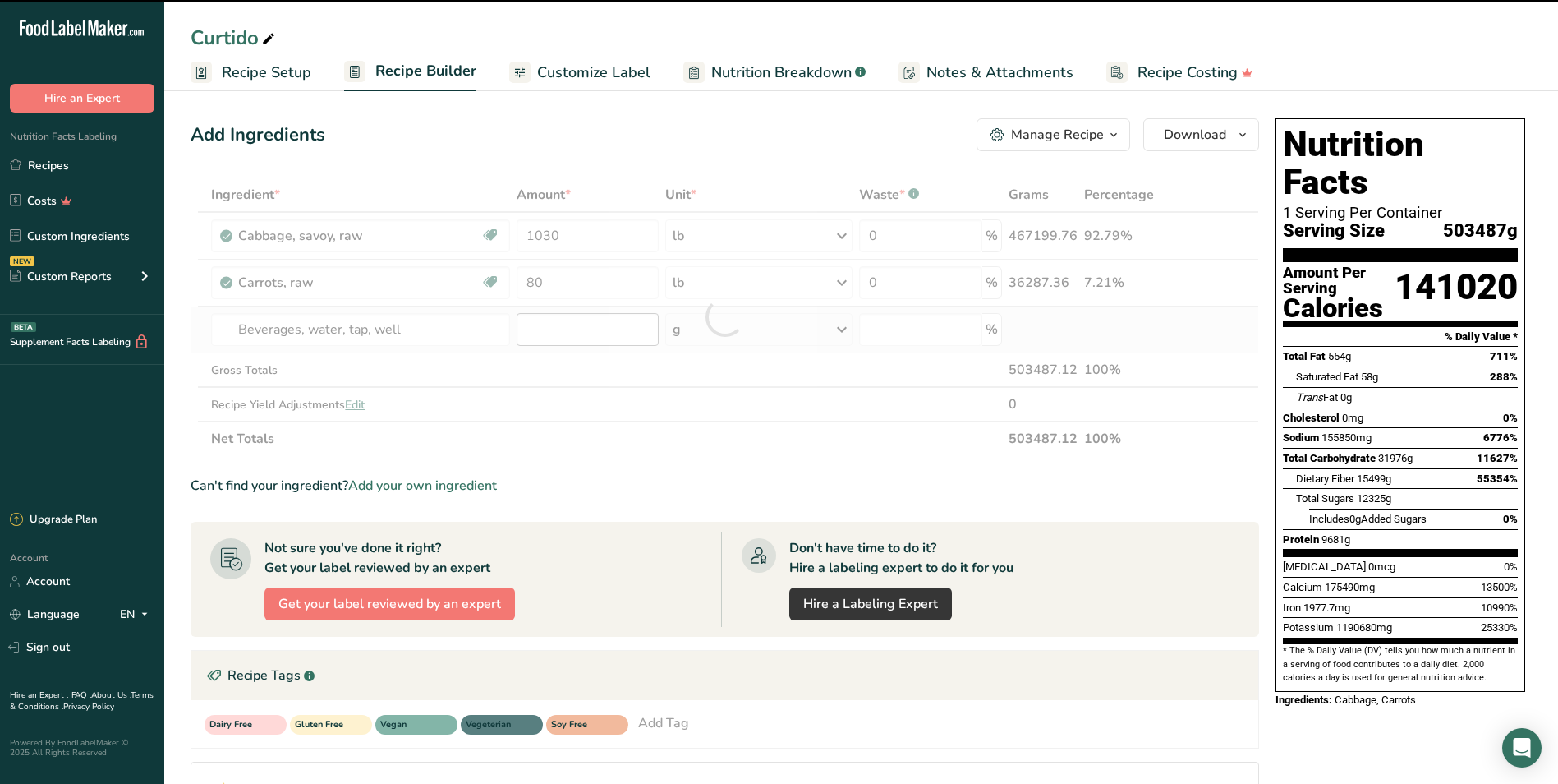
type input "0"
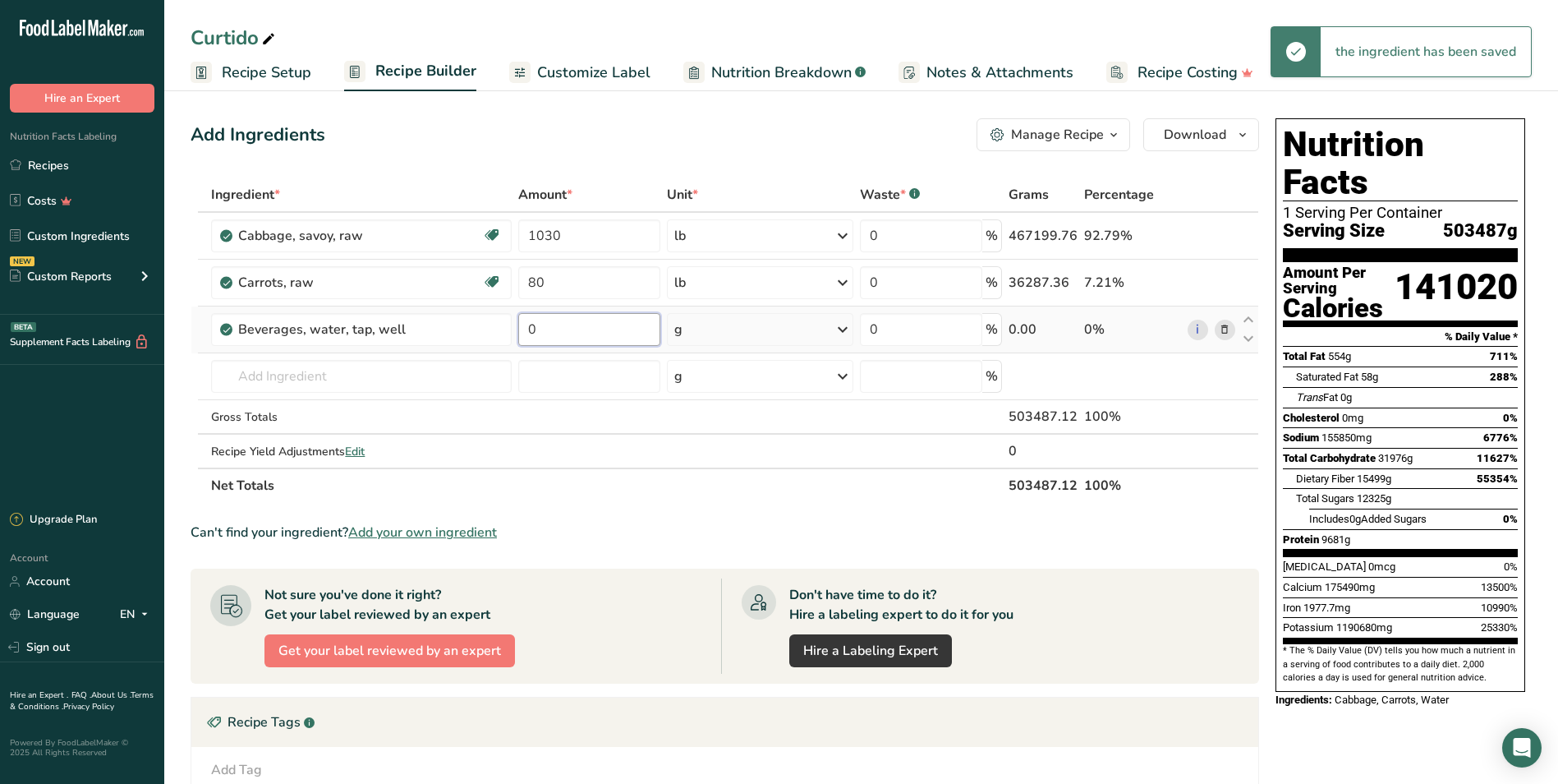
click at [547, 328] on input "0" at bounding box center [588, 329] width 141 height 33
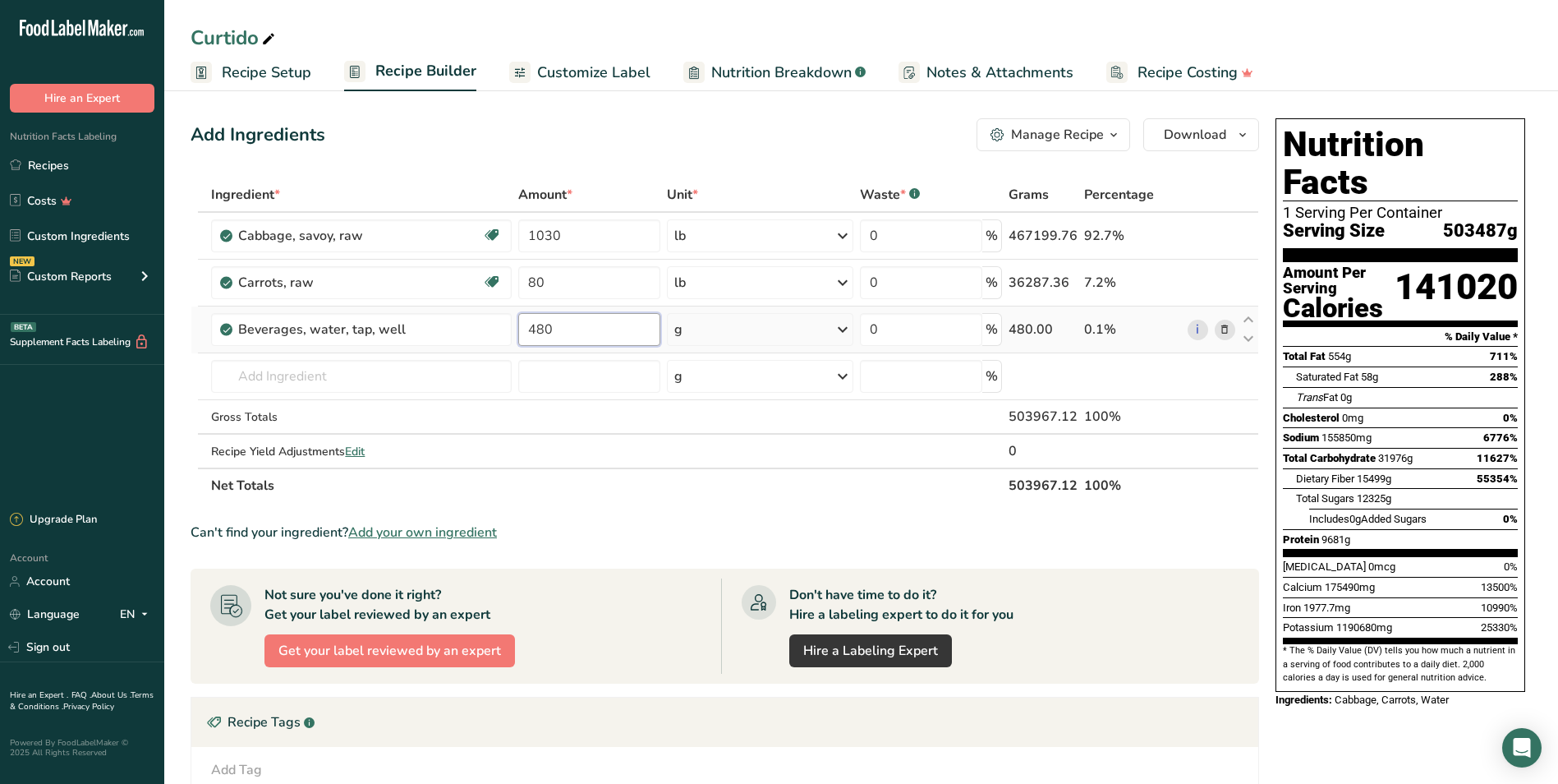
type input "480"
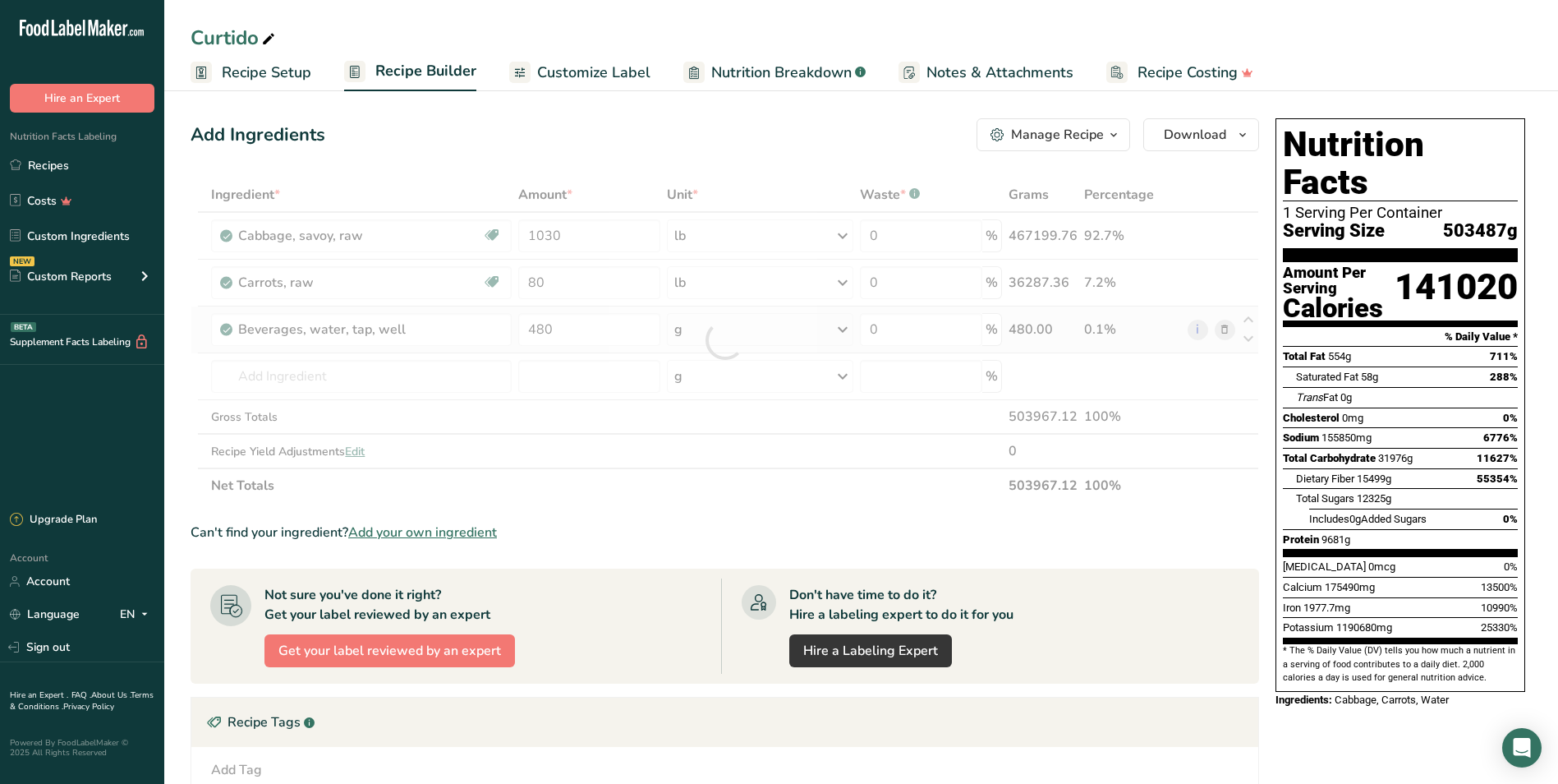
click at [734, 318] on div "Ingredient * Amount * Unit * Waste * .a-a{fill:#347362;}.b-a{fill:#fff;} Grams …" at bounding box center [725, 339] width 1069 height 325
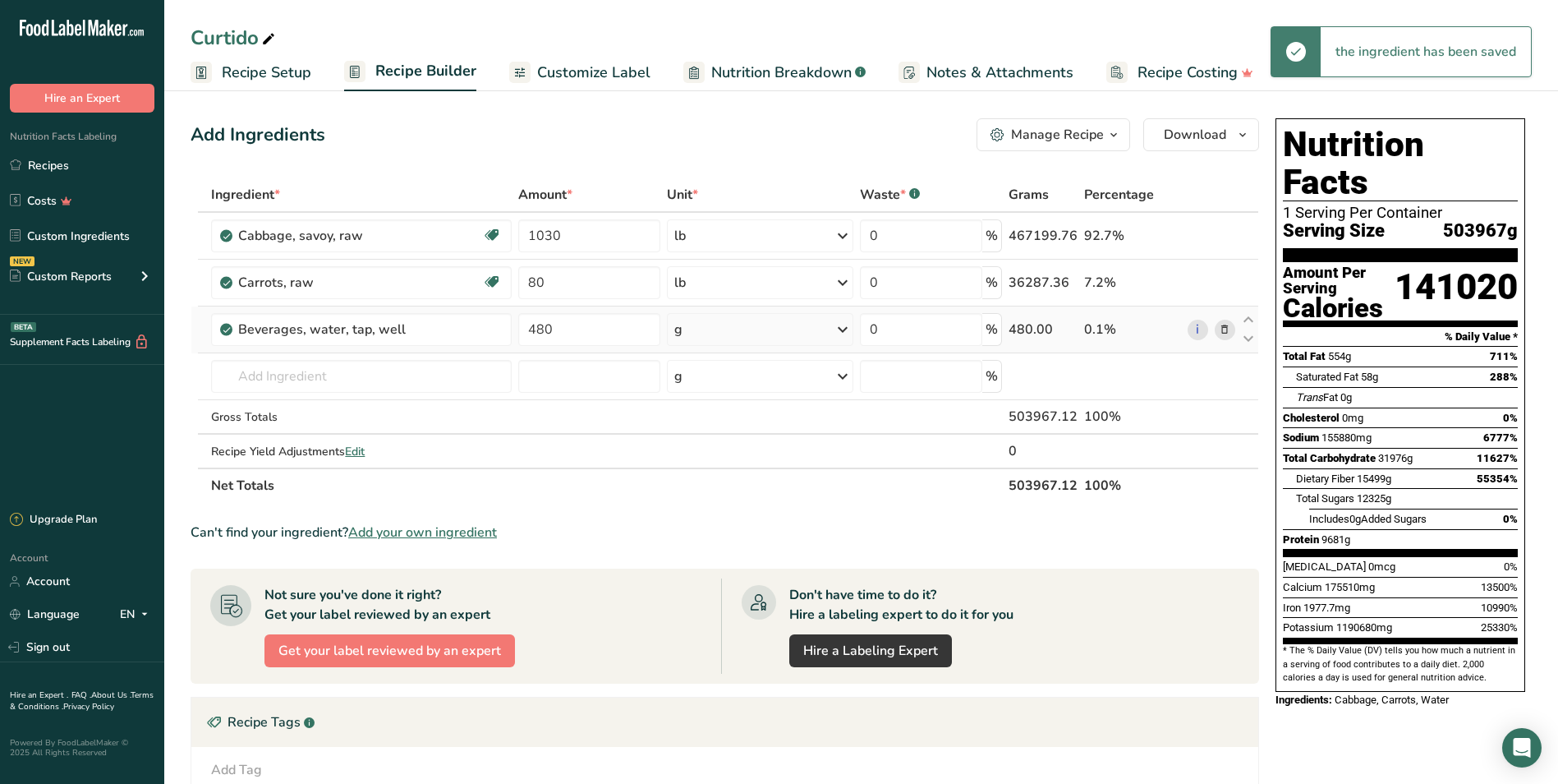
click at [734, 318] on div "g" at bounding box center [760, 329] width 187 height 33
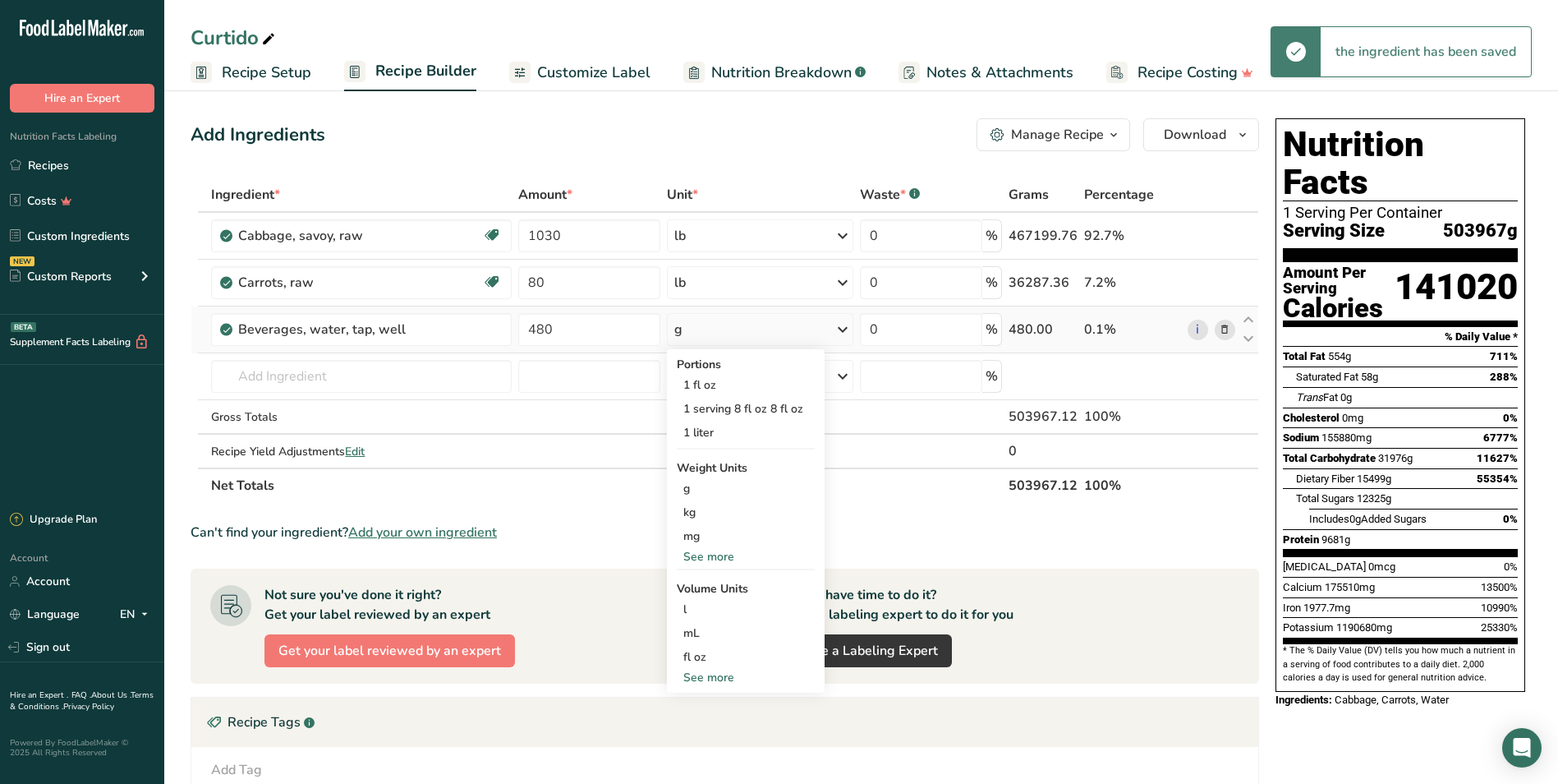
click at [737, 554] on div "See more" at bounding box center [746, 556] width 138 height 17
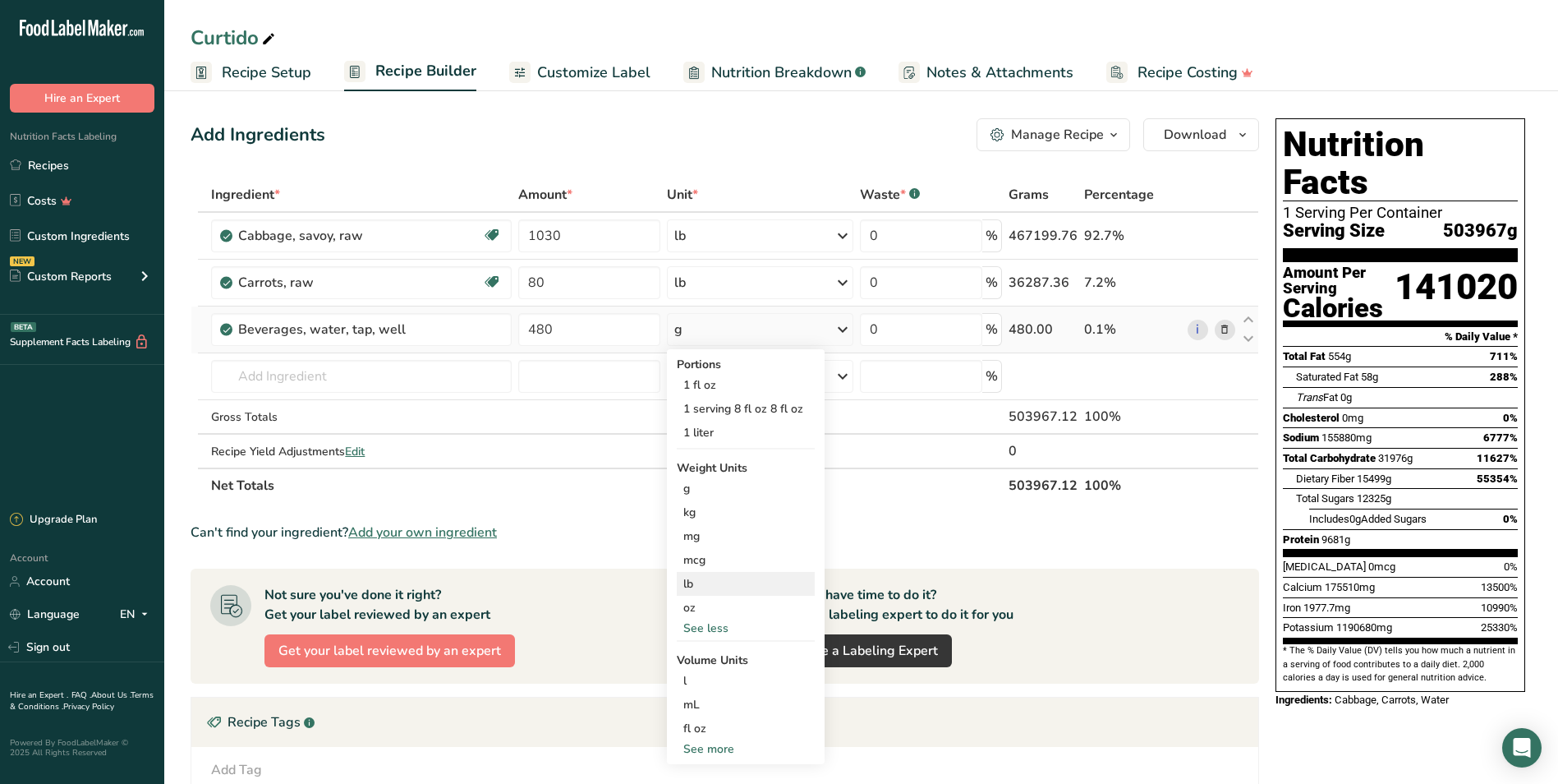
click at [734, 573] on div "lb" at bounding box center [746, 584] width 138 height 24
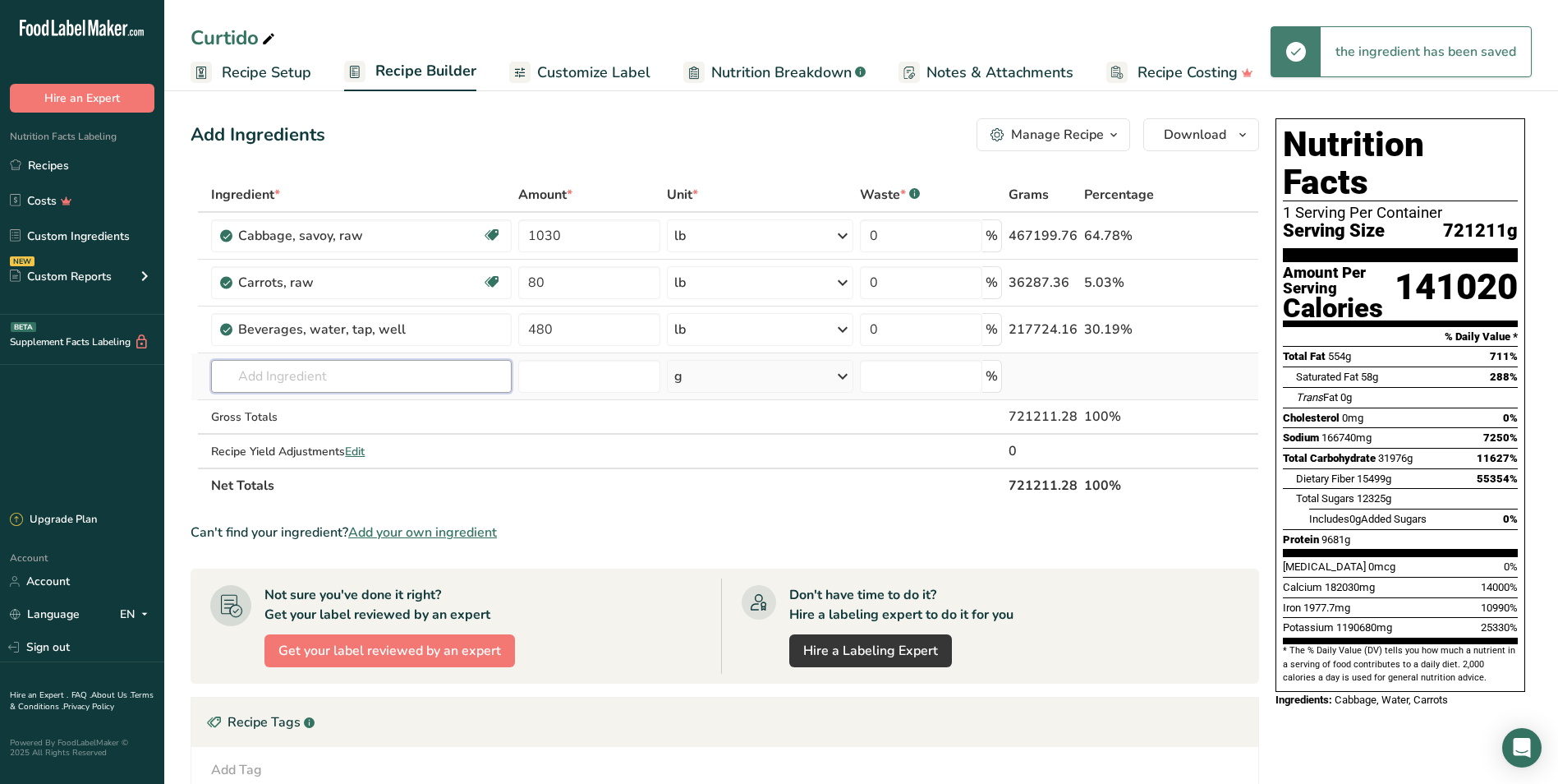
click at [289, 380] on input "text" at bounding box center [361, 376] width 301 height 33
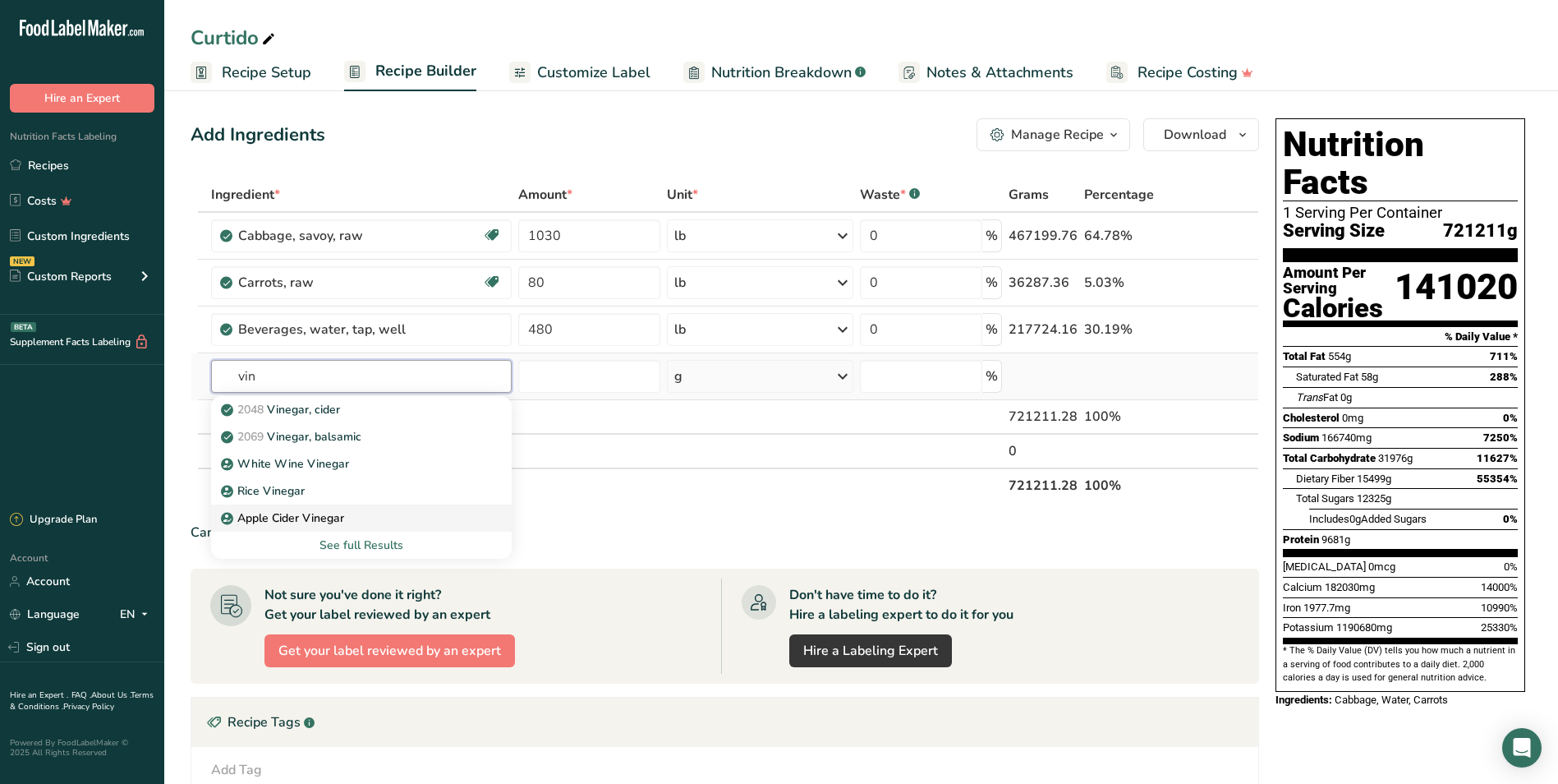
type input "vin"
click at [327, 512] on p "Apple Cider Vinegar" at bounding box center [284, 517] width 120 height 17
type input "Apple Cider Vinegar"
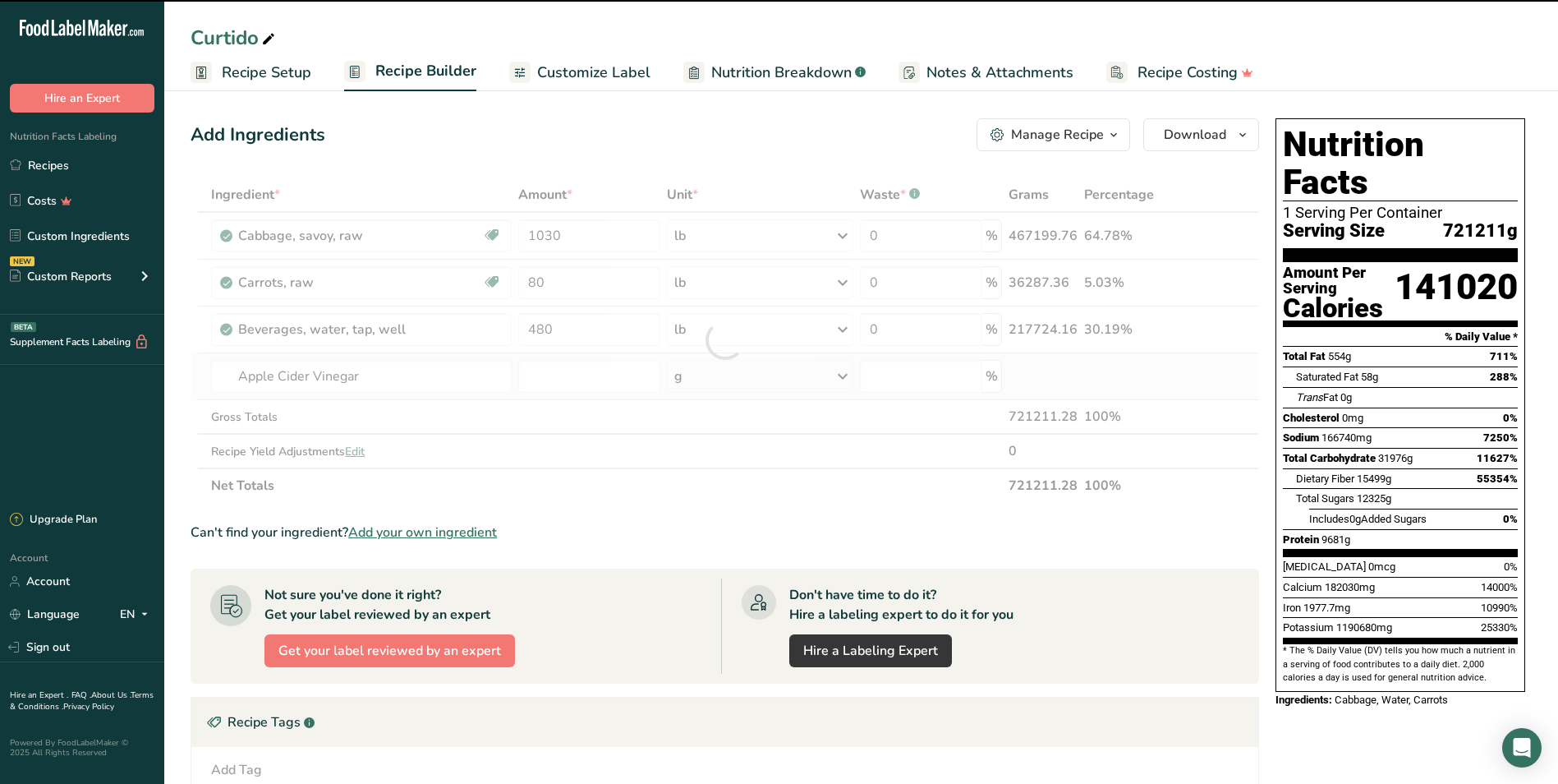
type input "0"
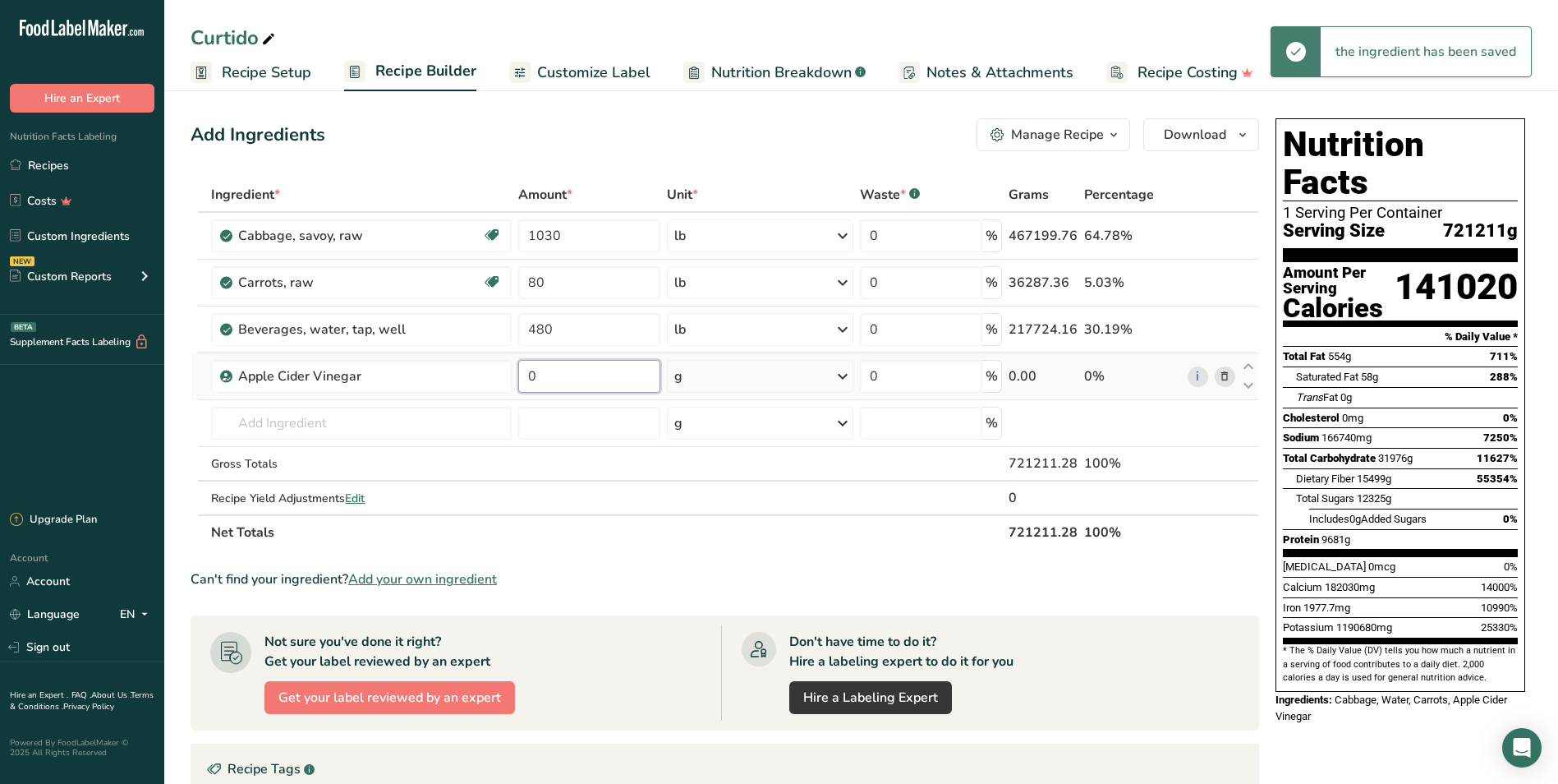
click at [564, 388] on input "0" at bounding box center [588, 376] width 141 height 33
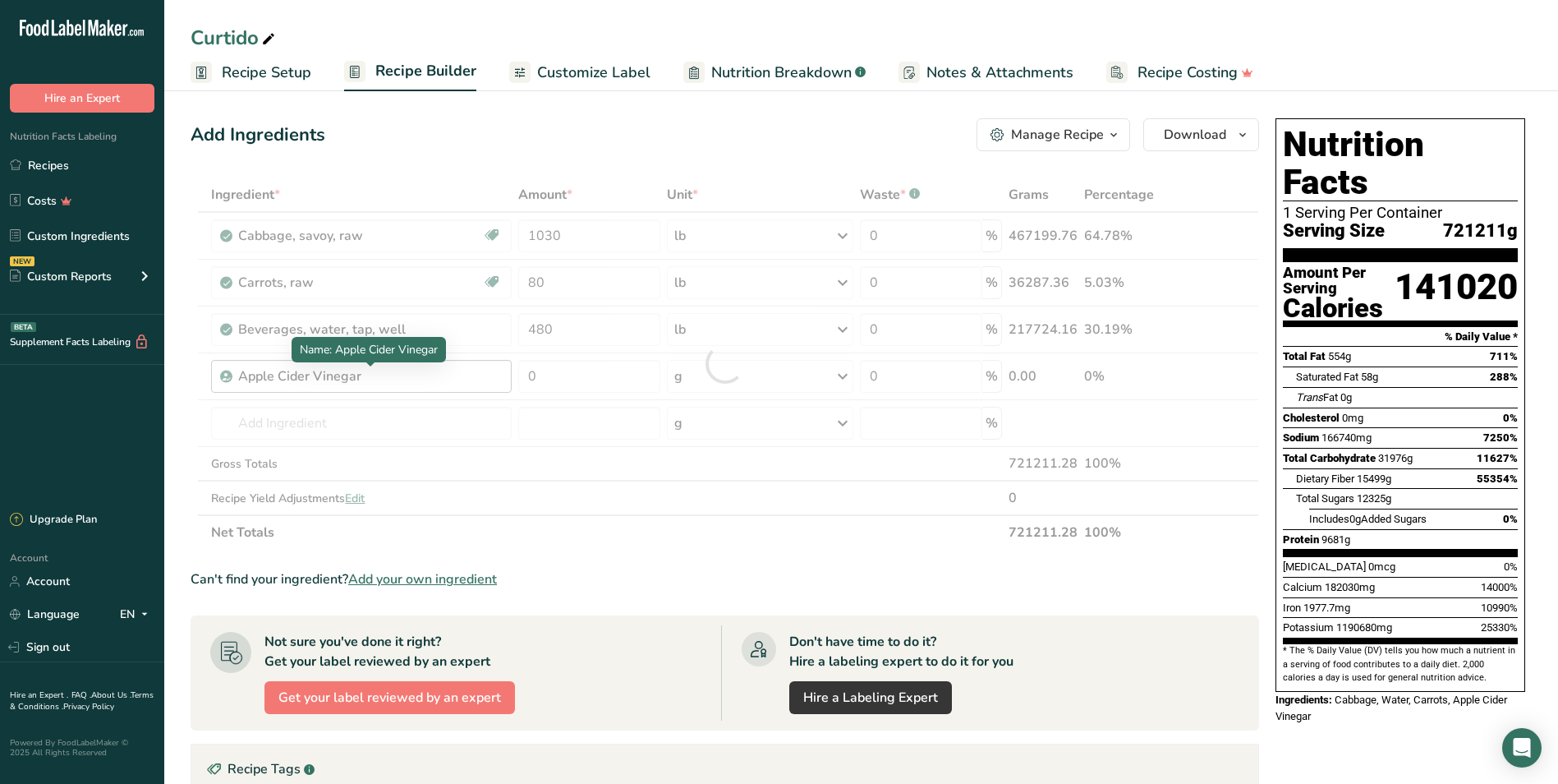
click at [426, 375] on div "Ingredient * Amount * Unit * Waste * .a-a{fill:#347362;}.b-a{fill:#fff;} Grams …" at bounding box center [725, 363] width 1069 height 372
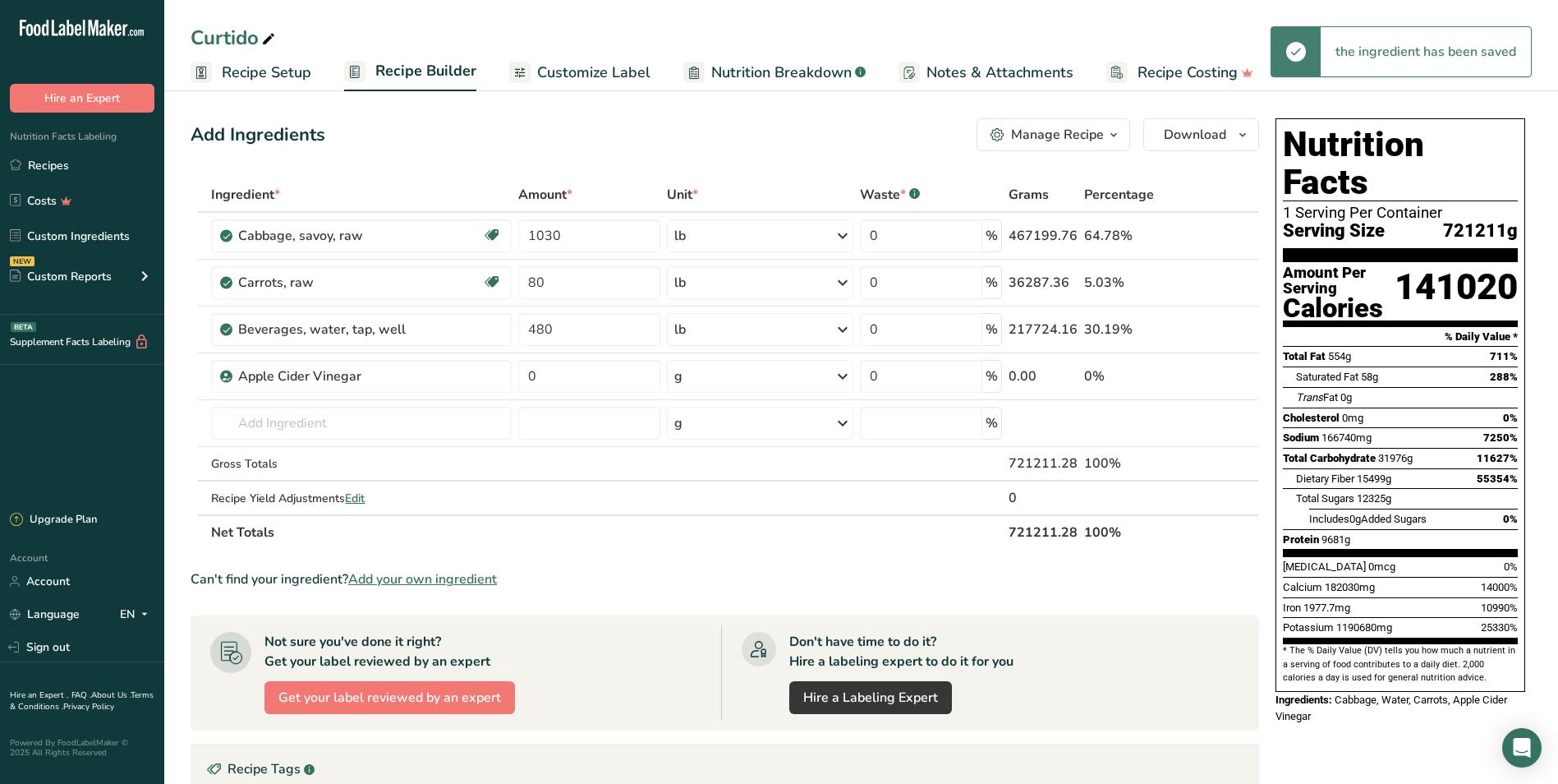
click at [1228, 376] on icon at bounding box center [1225, 376] width 12 height 17
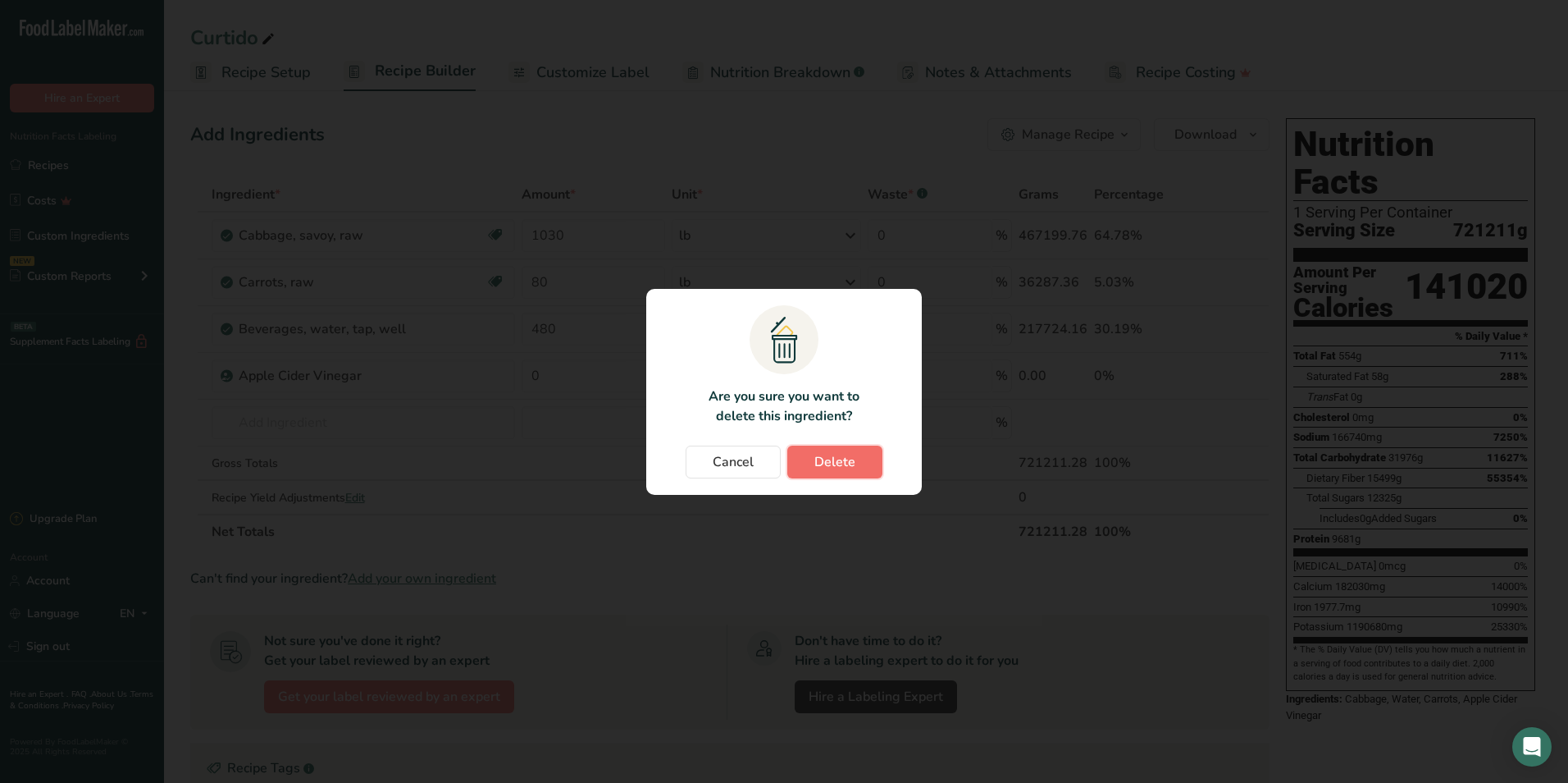
click at [832, 457] on span "Delete" at bounding box center [834, 462] width 41 height 20
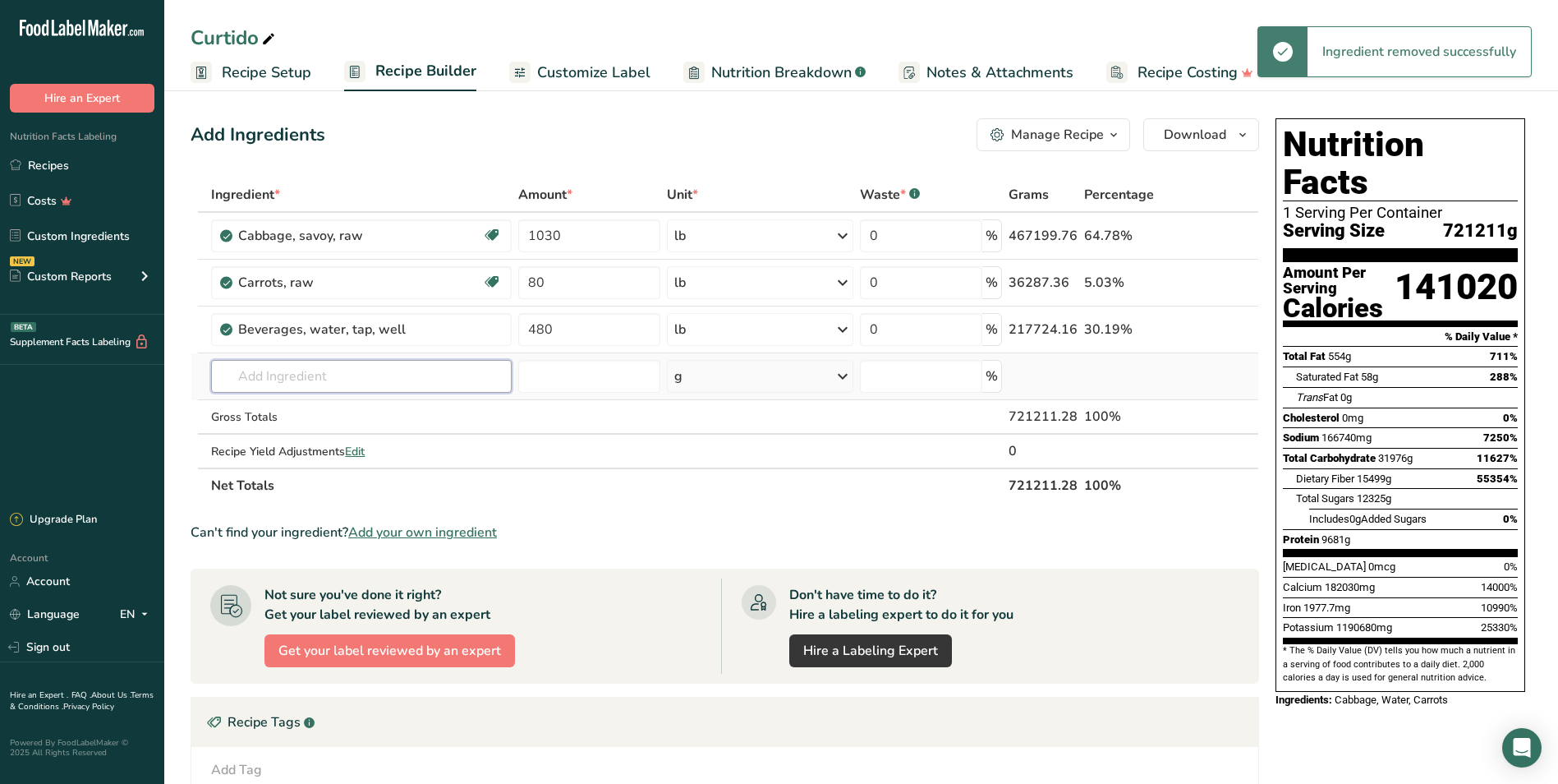
click at [444, 376] on input "text" at bounding box center [361, 376] width 301 height 33
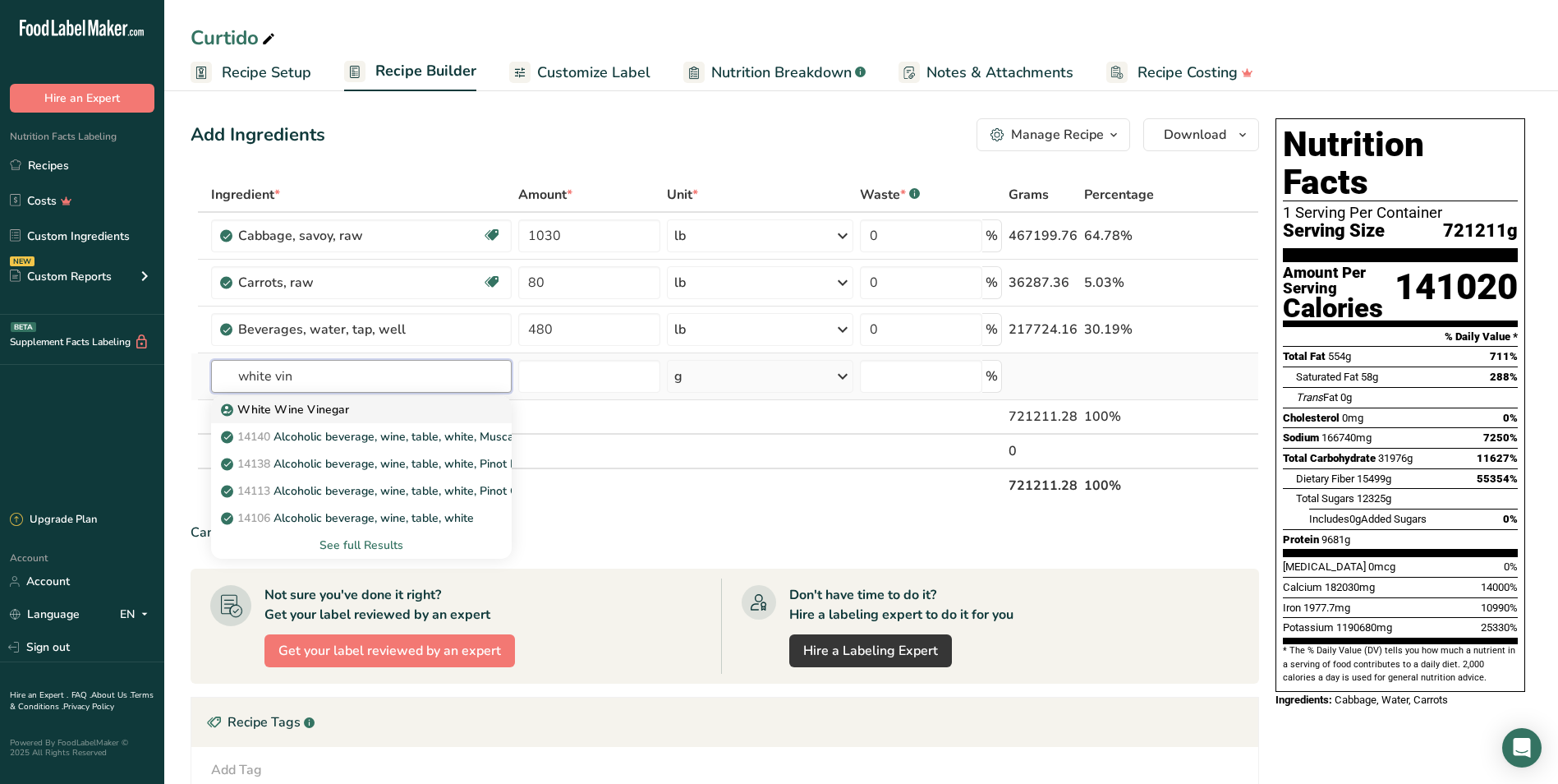
type input "white vin"
click at [405, 413] on div "White Wine Vinegar" at bounding box center [348, 409] width 248 height 17
type input "White Wine Vinegar"
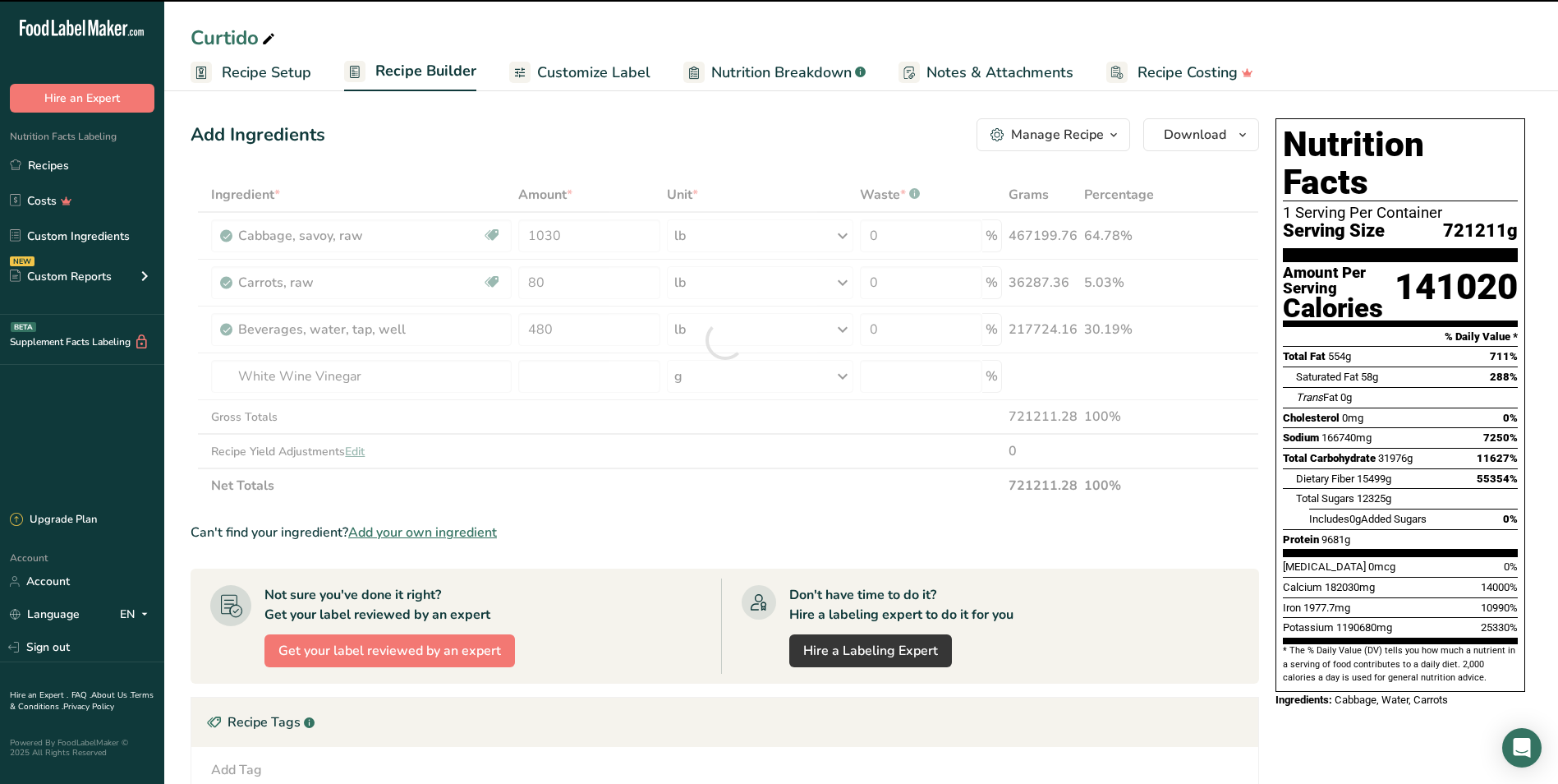
type input "0"
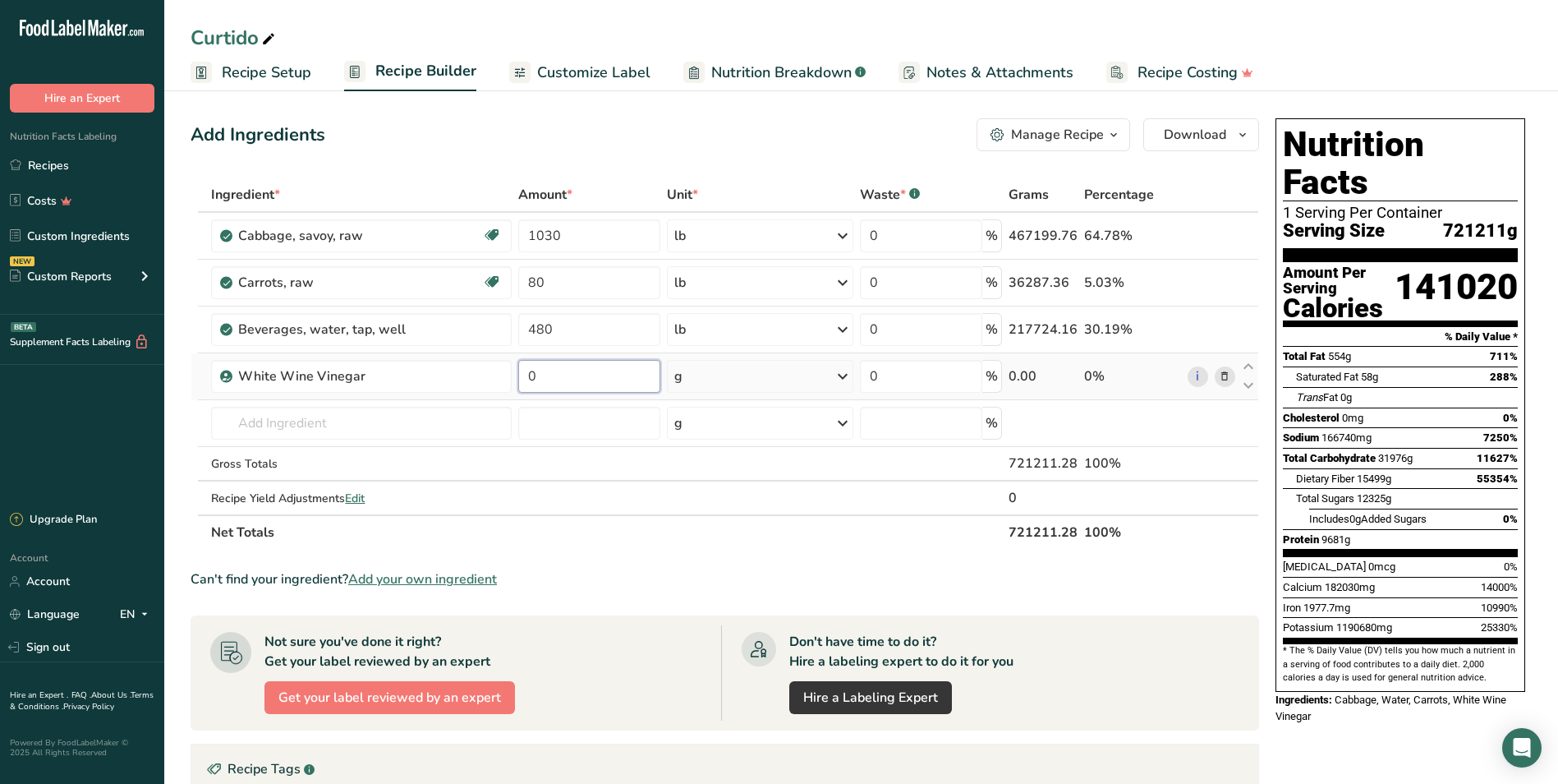
click at [585, 363] on input "0" at bounding box center [588, 376] width 141 height 33
type input "450"
click at [756, 369] on div "Ingredient * Amount * Unit * Waste * .a-a{fill:#347362;}.b-a{fill:#fff;} Grams …" at bounding box center [725, 363] width 1069 height 372
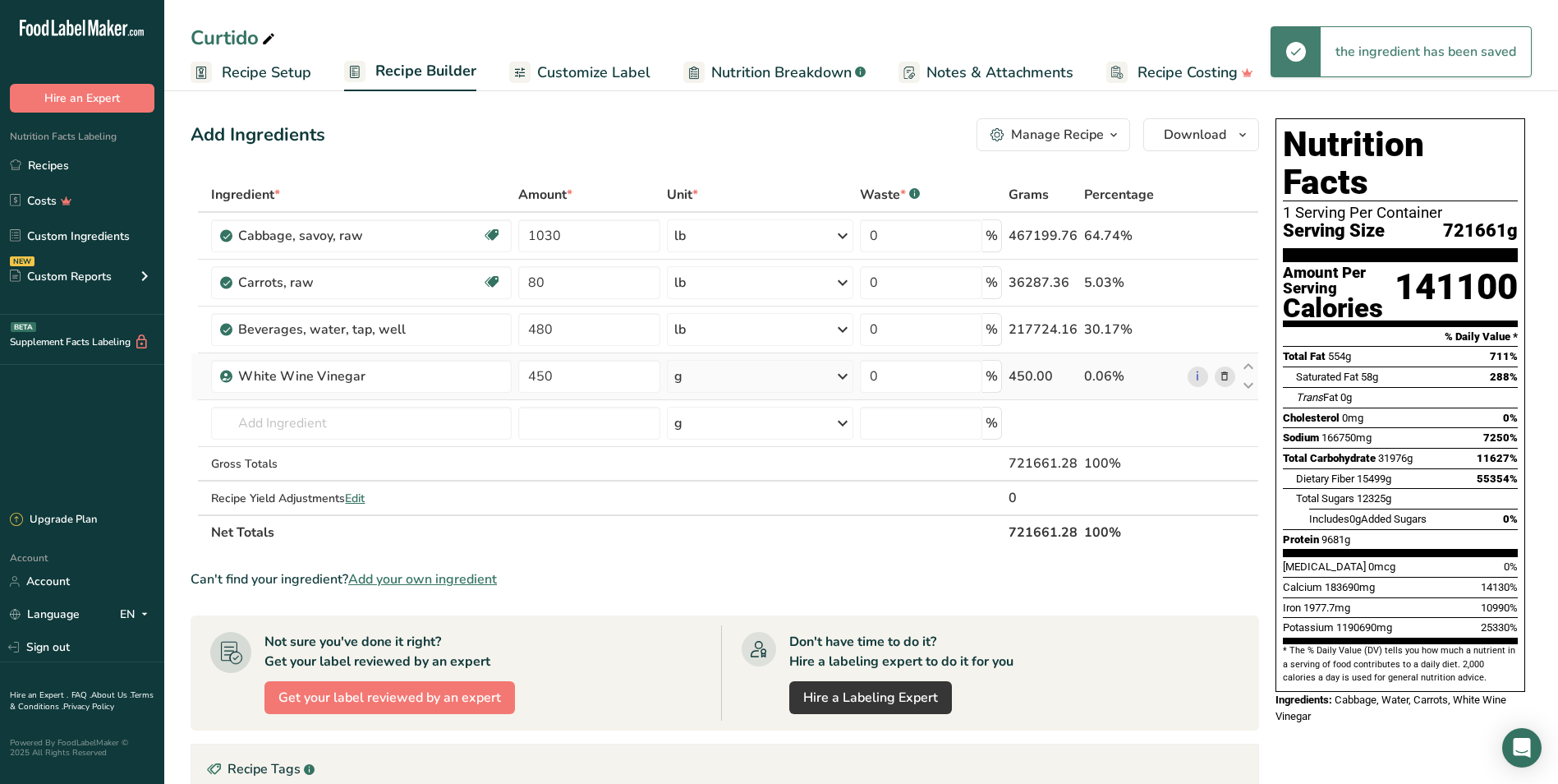
click at [769, 378] on div "g" at bounding box center [760, 376] width 187 height 33
click at [719, 506] on div "See more" at bounding box center [746, 506] width 138 height 17
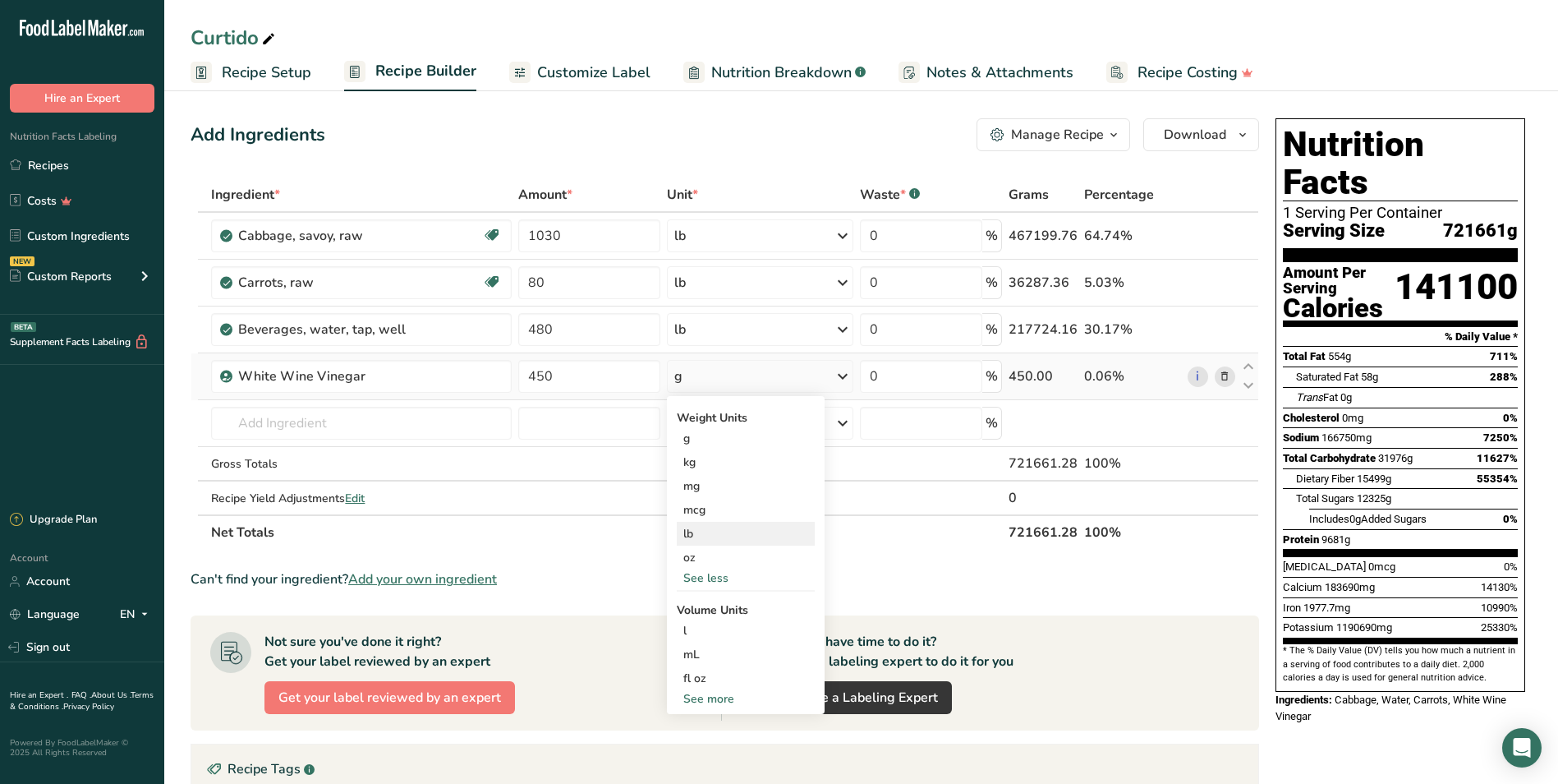
click at [719, 533] on div "lb" at bounding box center [746, 534] width 138 height 24
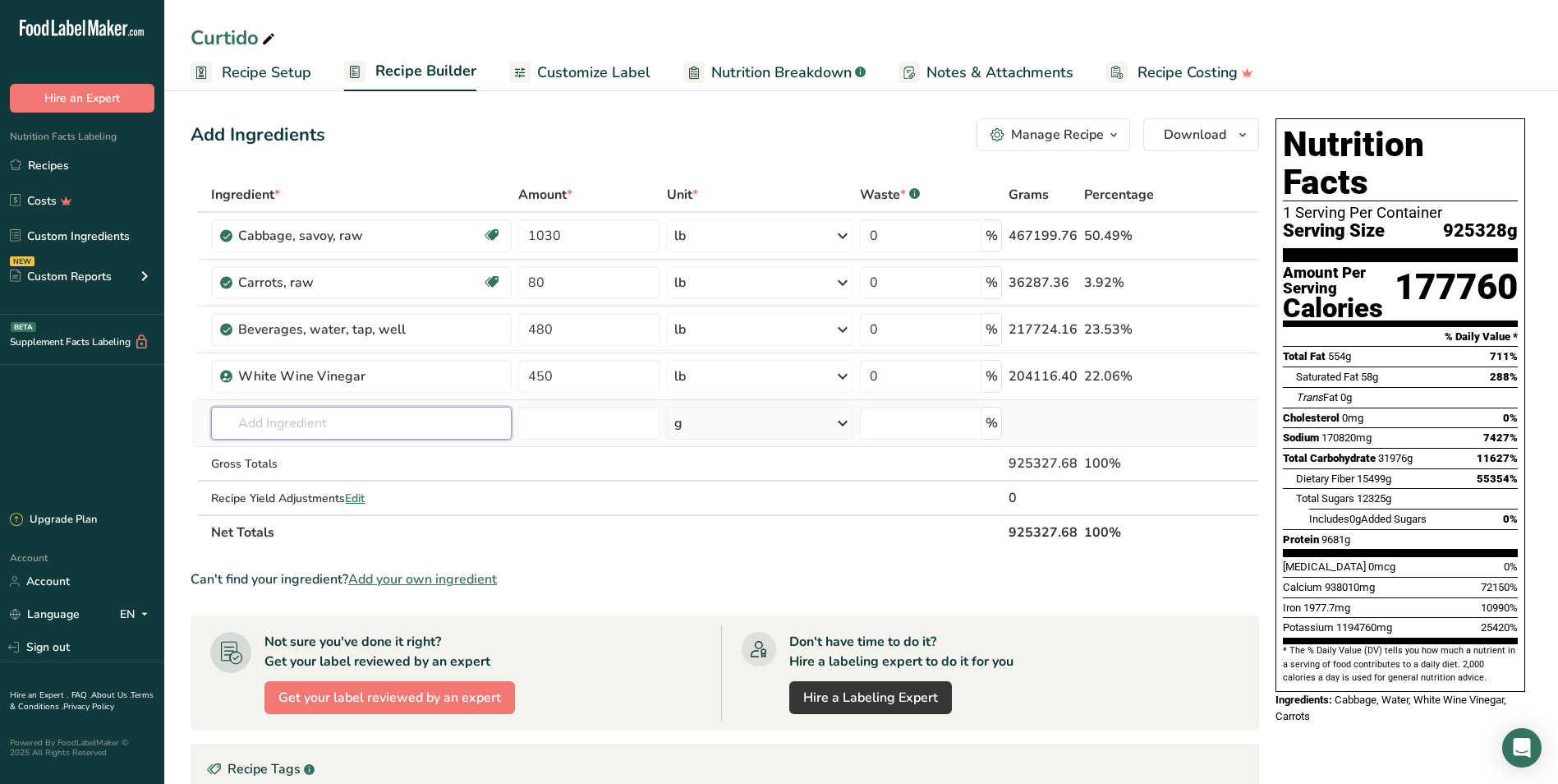
click at [269, 423] on input "text" at bounding box center [361, 423] width 301 height 33
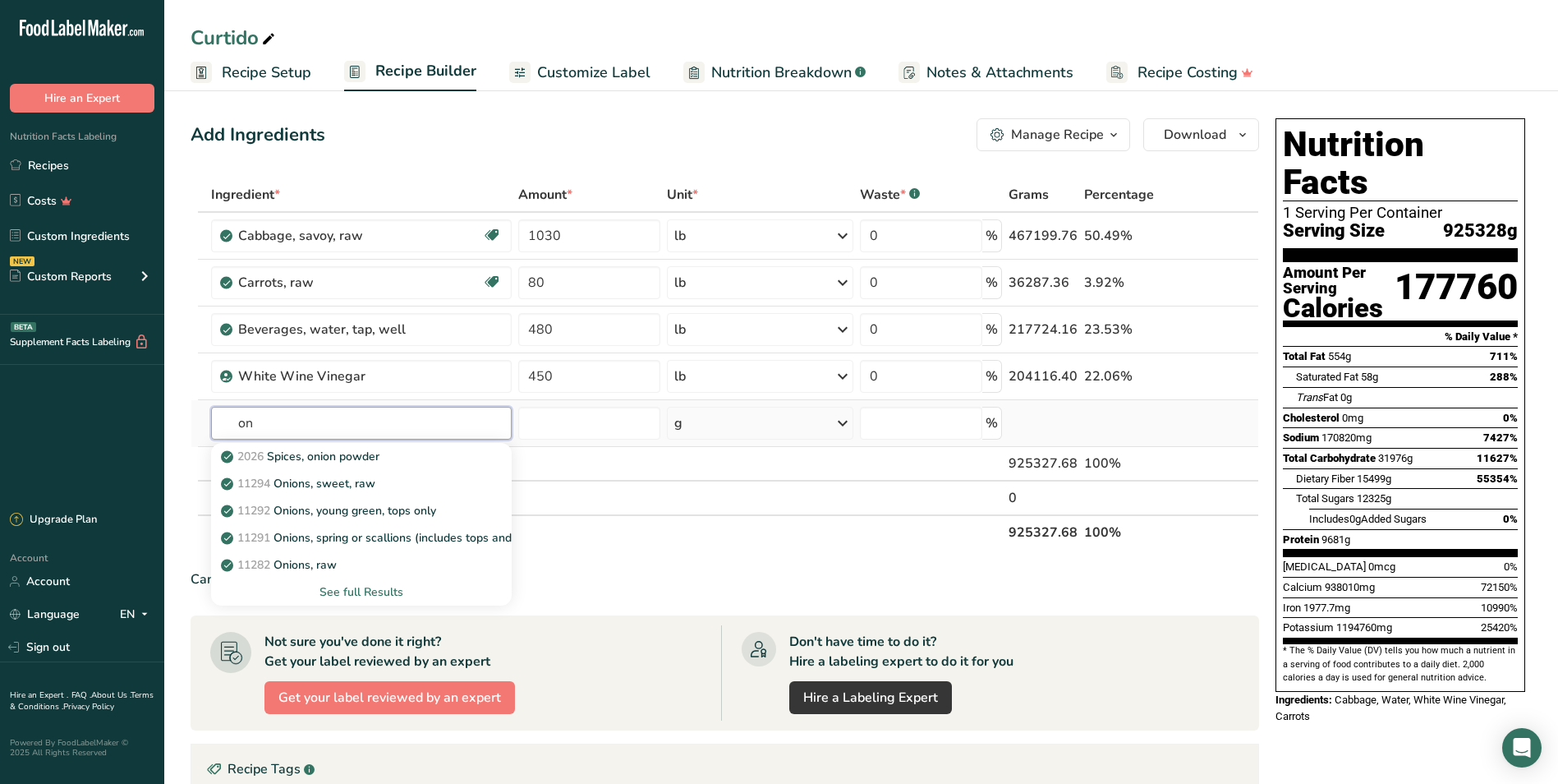
type input "o"
type input "onio"
click at [375, 571] on div "11282 Onions, raw" at bounding box center [348, 564] width 248 height 17
type input "Onions, raw"
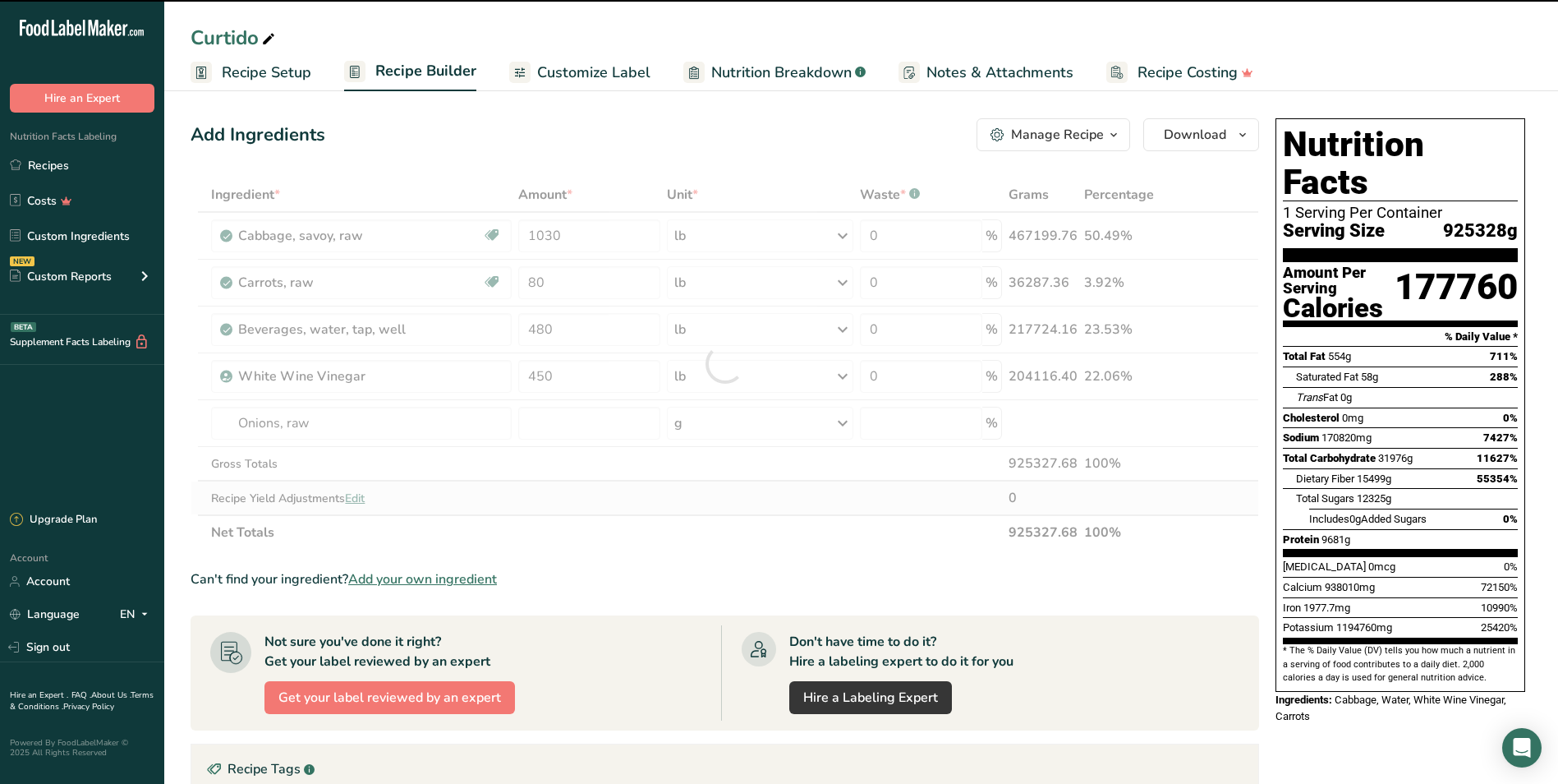
type input "0"
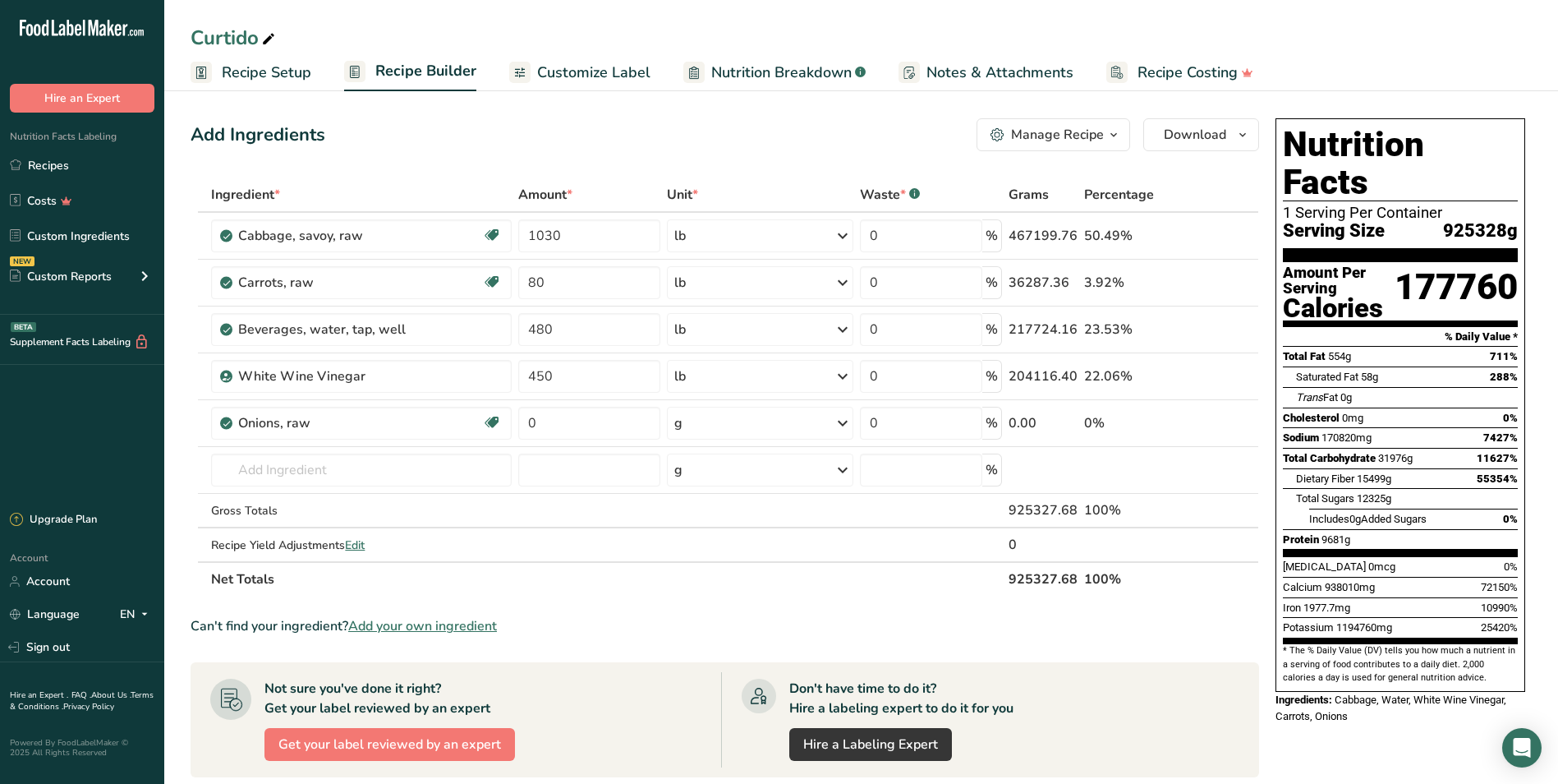
click at [1281, 275] on div "Nutrition Facts 1 Serving Per Container Serving Size 925328g Amount Per Serving…" at bounding box center [1401, 404] width 250 height 573
click at [151, 426] on div ".a-20{fill:#fff;} Hire an Expert Nutrition Facts Labeling Recipes Costs Custom …" at bounding box center [82, 251] width 164 height 476
click at [607, 421] on input "0" at bounding box center [588, 423] width 141 height 33
type input "300"
click at [807, 416] on div "Ingredient * Amount * Unit * Waste * .a-a{fill:#347362;}.b-a{fill:#fff;} Grams …" at bounding box center [725, 386] width 1069 height 419
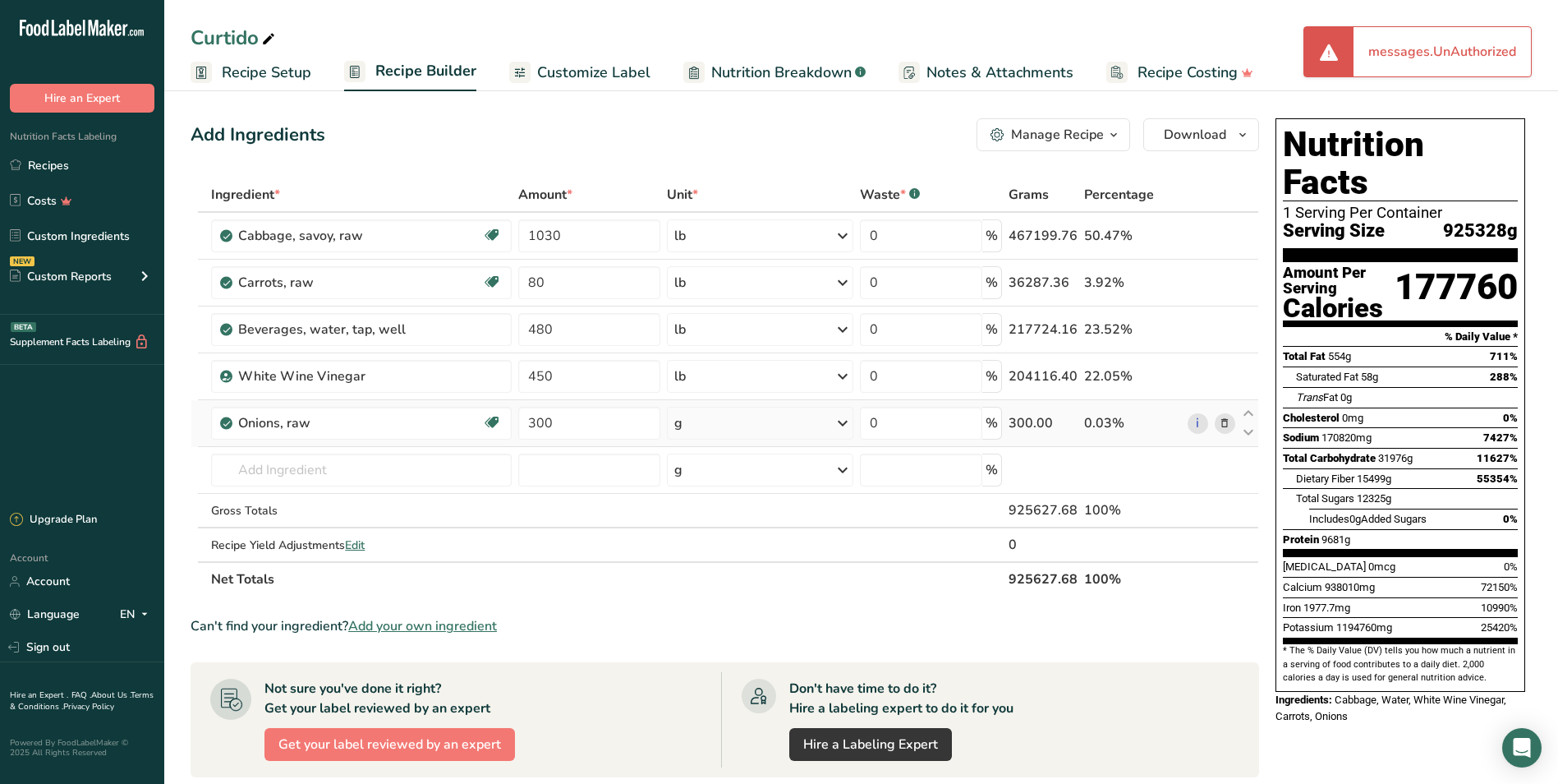
click at [829, 417] on div "g" at bounding box center [760, 423] width 187 height 33
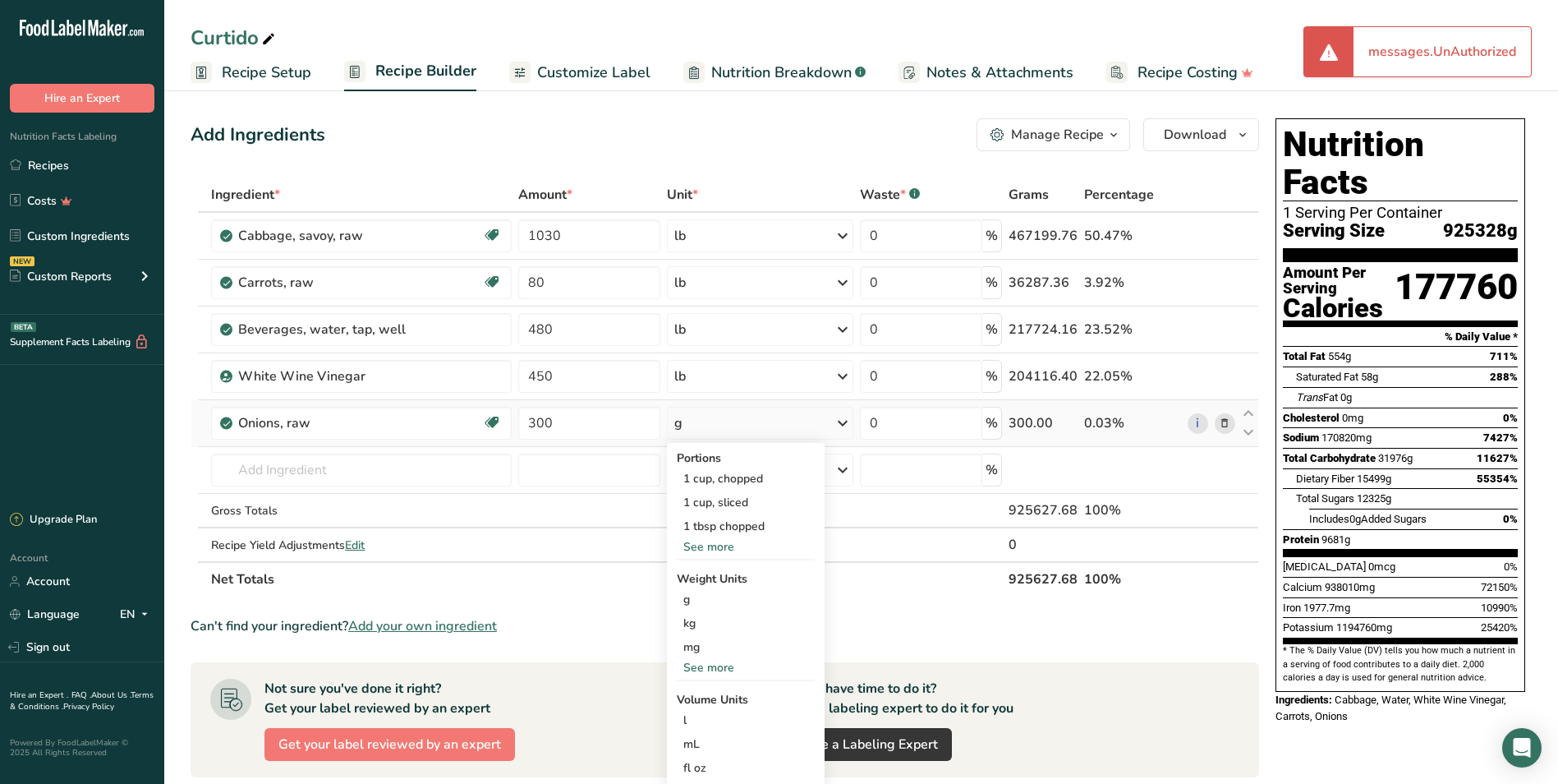
click at [732, 665] on div "See more" at bounding box center [746, 667] width 138 height 17
click at [730, 695] on div "lb" at bounding box center [746, 695] width 138 height 24
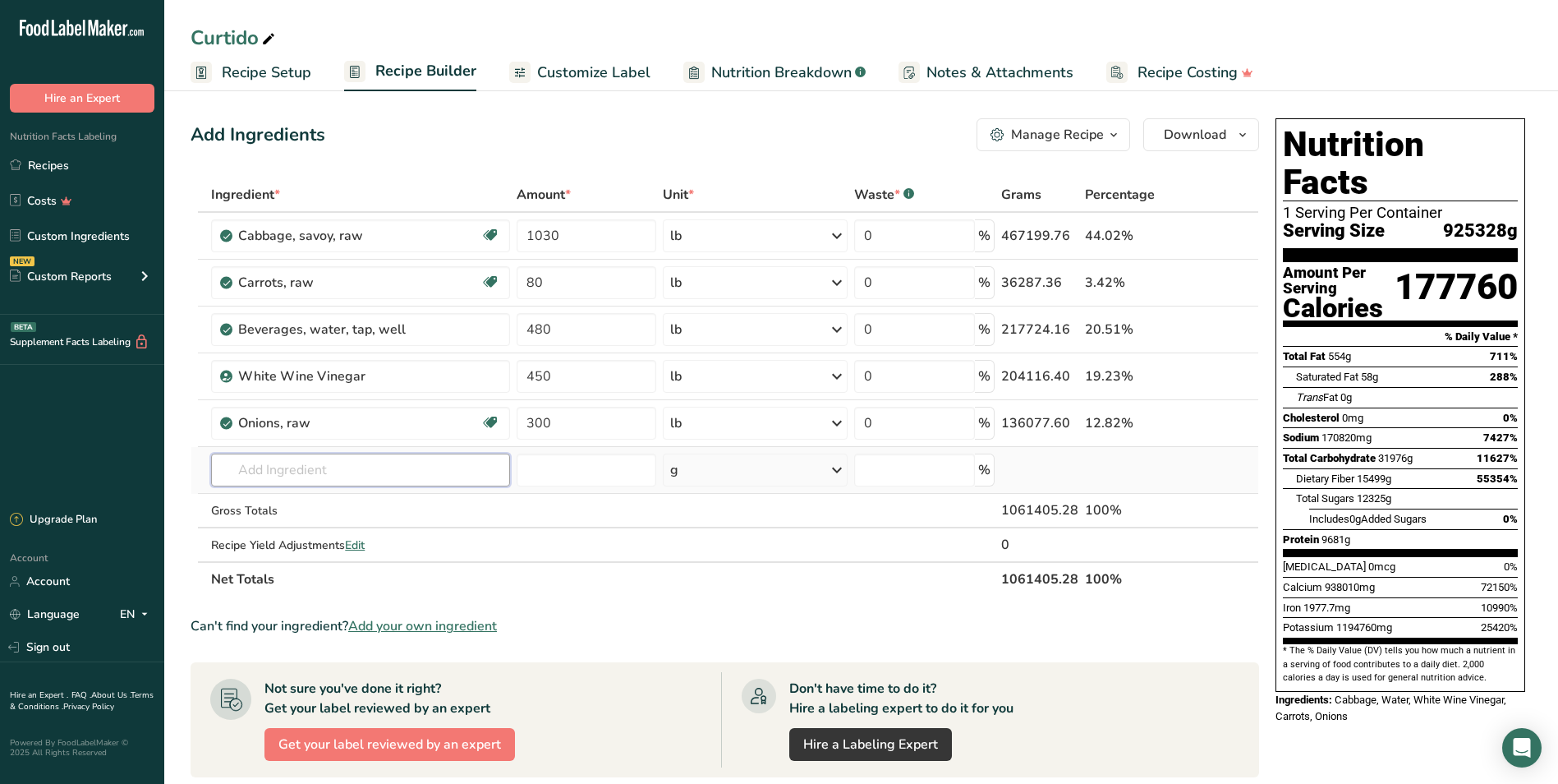
click at [301, 458] on input "text" at bounding box center [360, 469] width 299 height 33
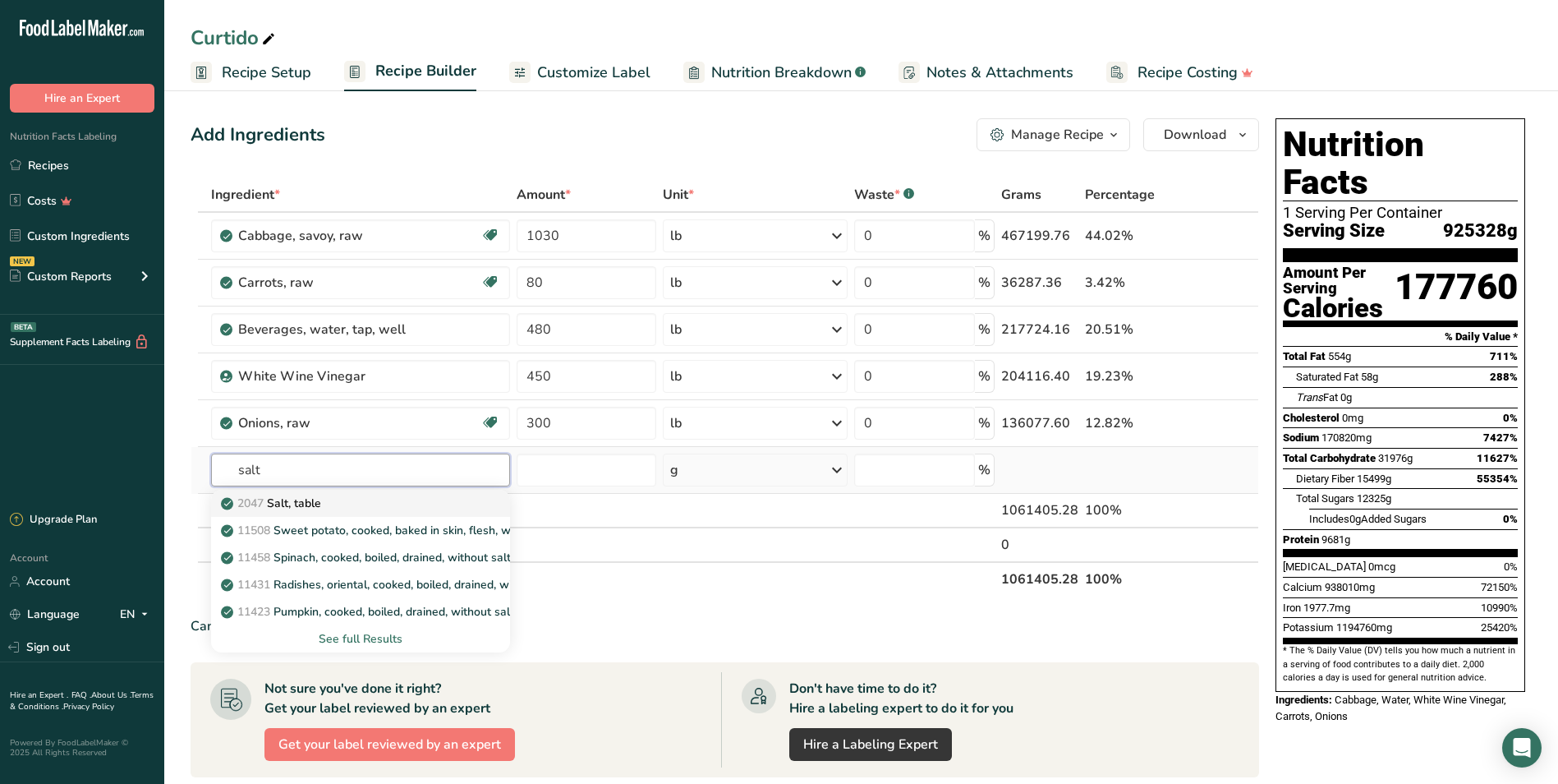
type input "salt"
click at [307, 513] on link "2047 Salt, table" at bounding box center [360, 503] width 299 height 27
type input "Salt, table"
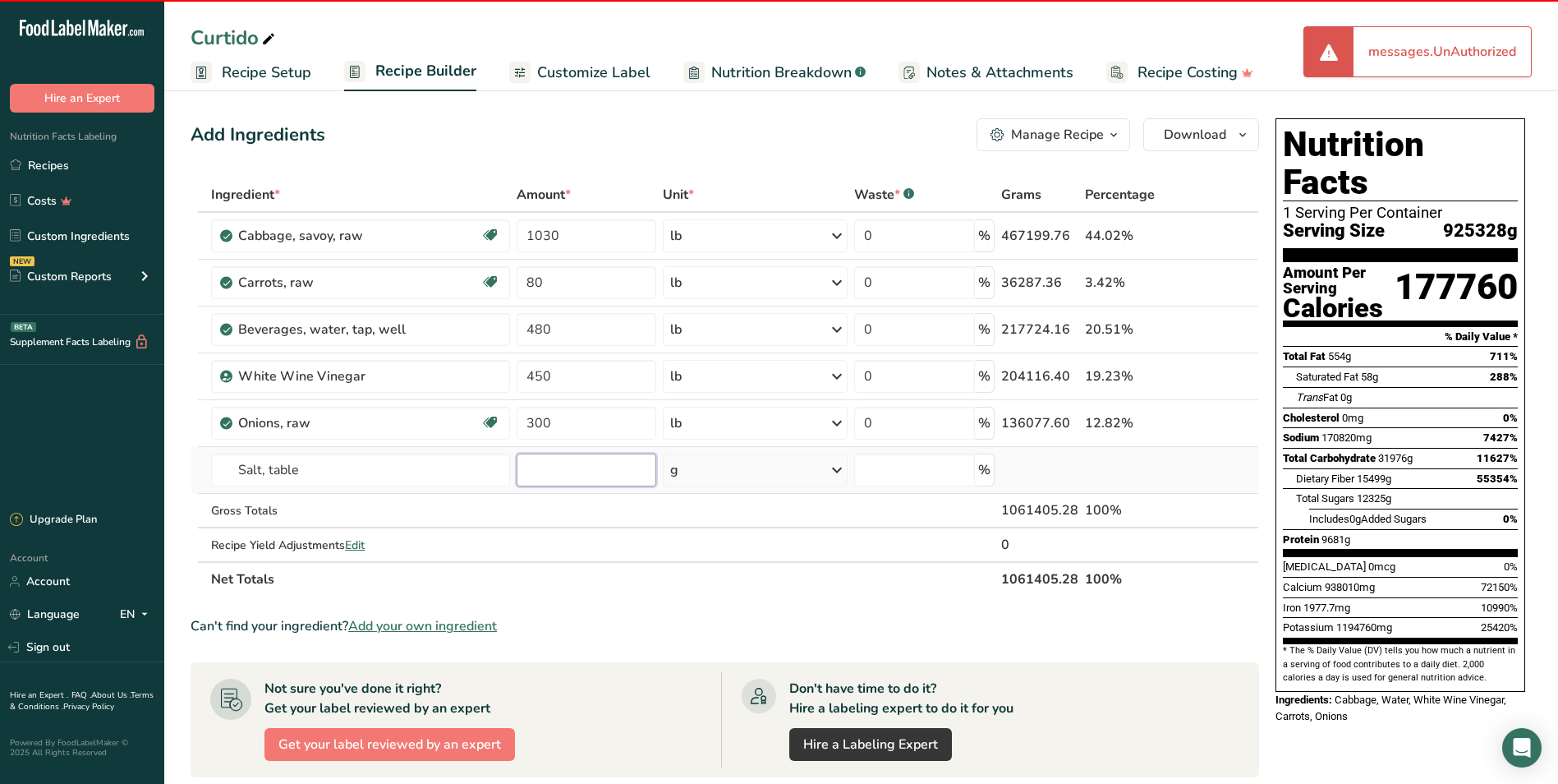
click at [596, 472] on input "number" at bounding box center [587, 469] width 140 height 33
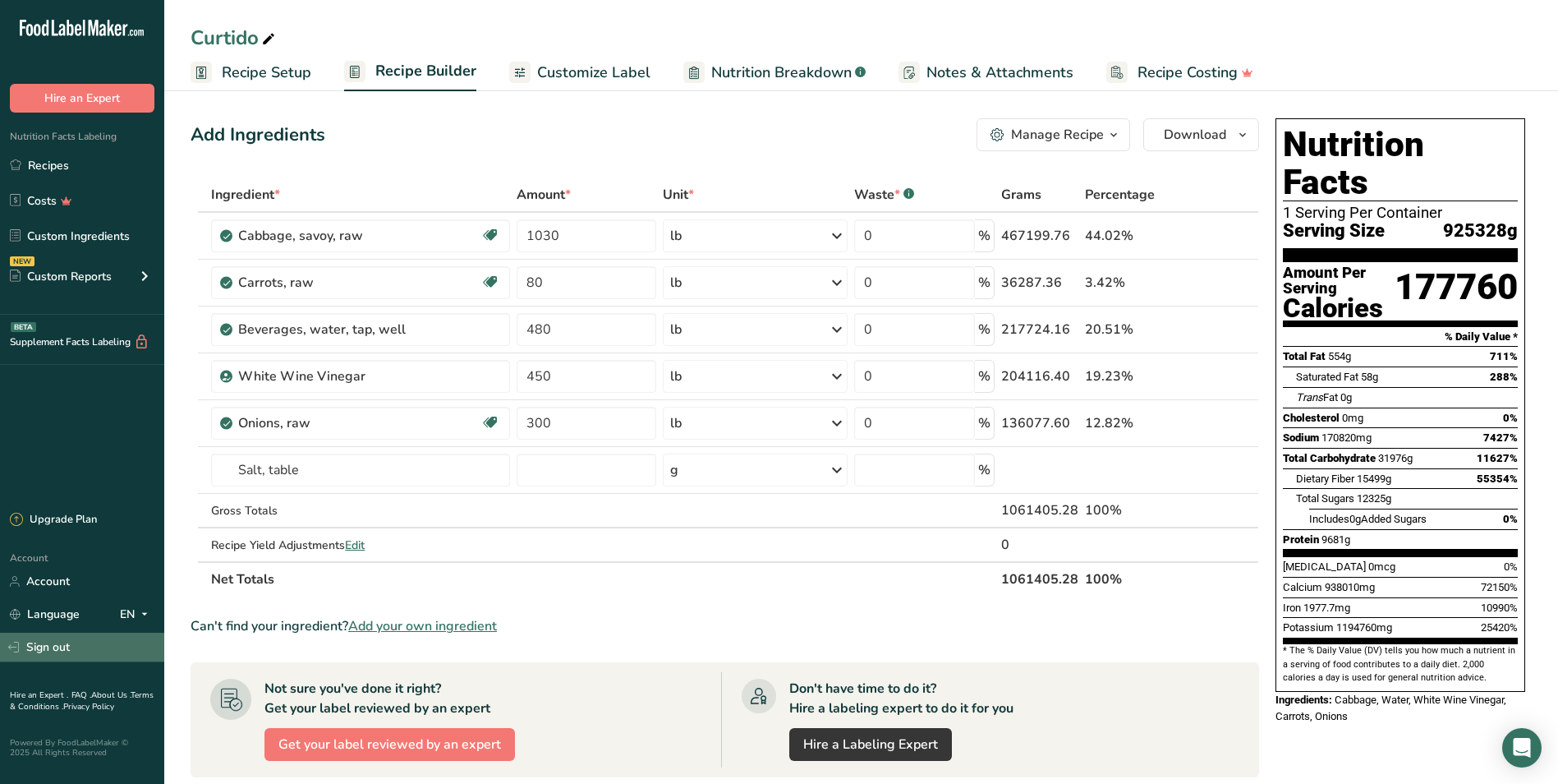
click at [53, 643] on link "Sign out" at bounding box center [82, 647] width 164 height 29
